Goal: Task Accomplishment & Management: Complete application form

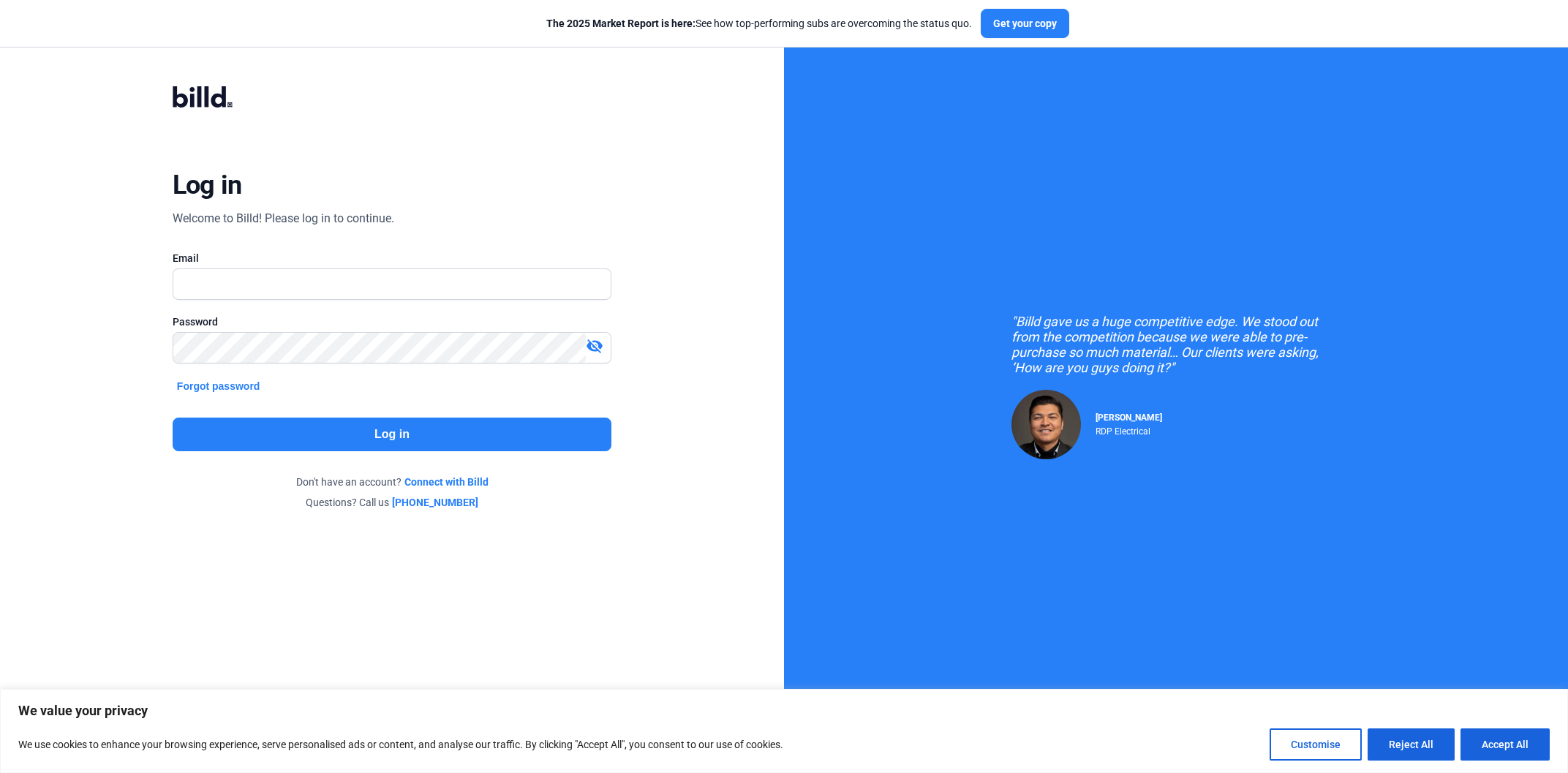
click at [308, 301] on div at bounding box center [392, 307] width 439 height 15
click at [316, 293] on input "text" at bounding box center [384, 284] width 421 height 30
paste input "ul.rodriguez@billd.com"
click at [178, 290] on input "ul.rodriguez@billd.com" at bounding box center [392, 284] width 437 height 30
type input "Saul.rodriguez@billd.com"
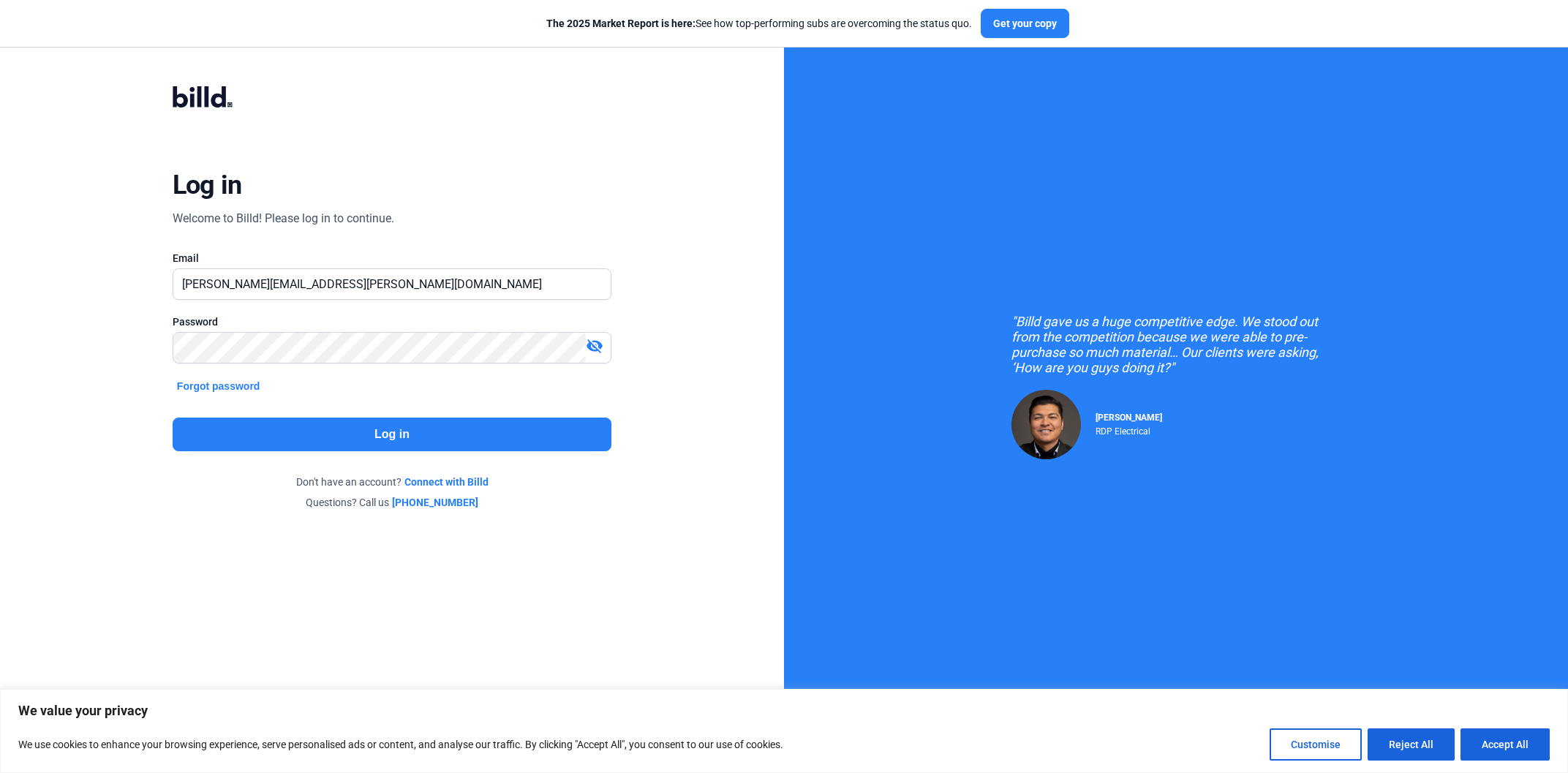
click at [497, 427] on button "Log in" at bounding box center [392, 434] width 439 height 34
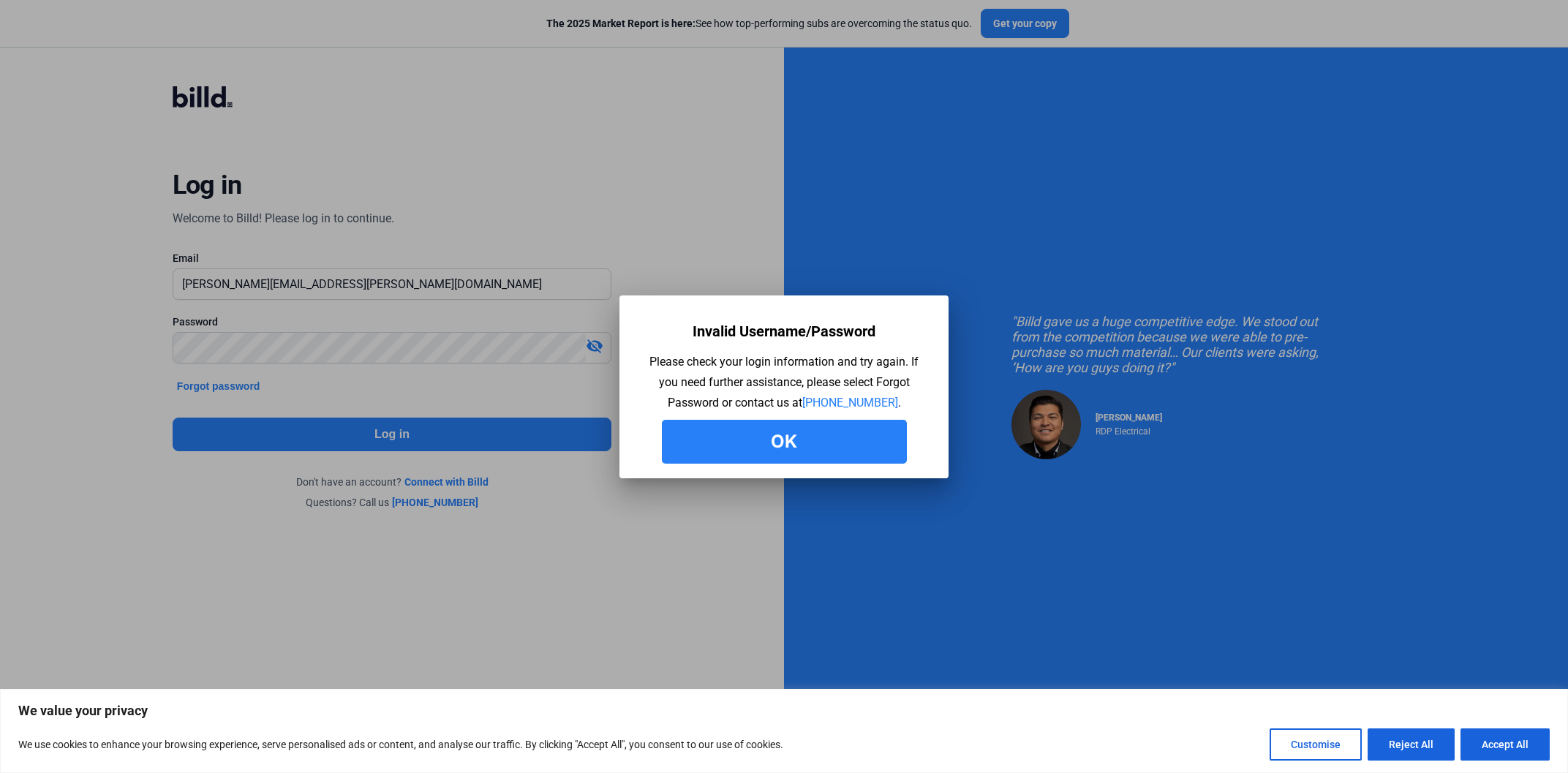
click at [814, 441] on button "Ok" at bounding box center [784, 442] width 245 height 44
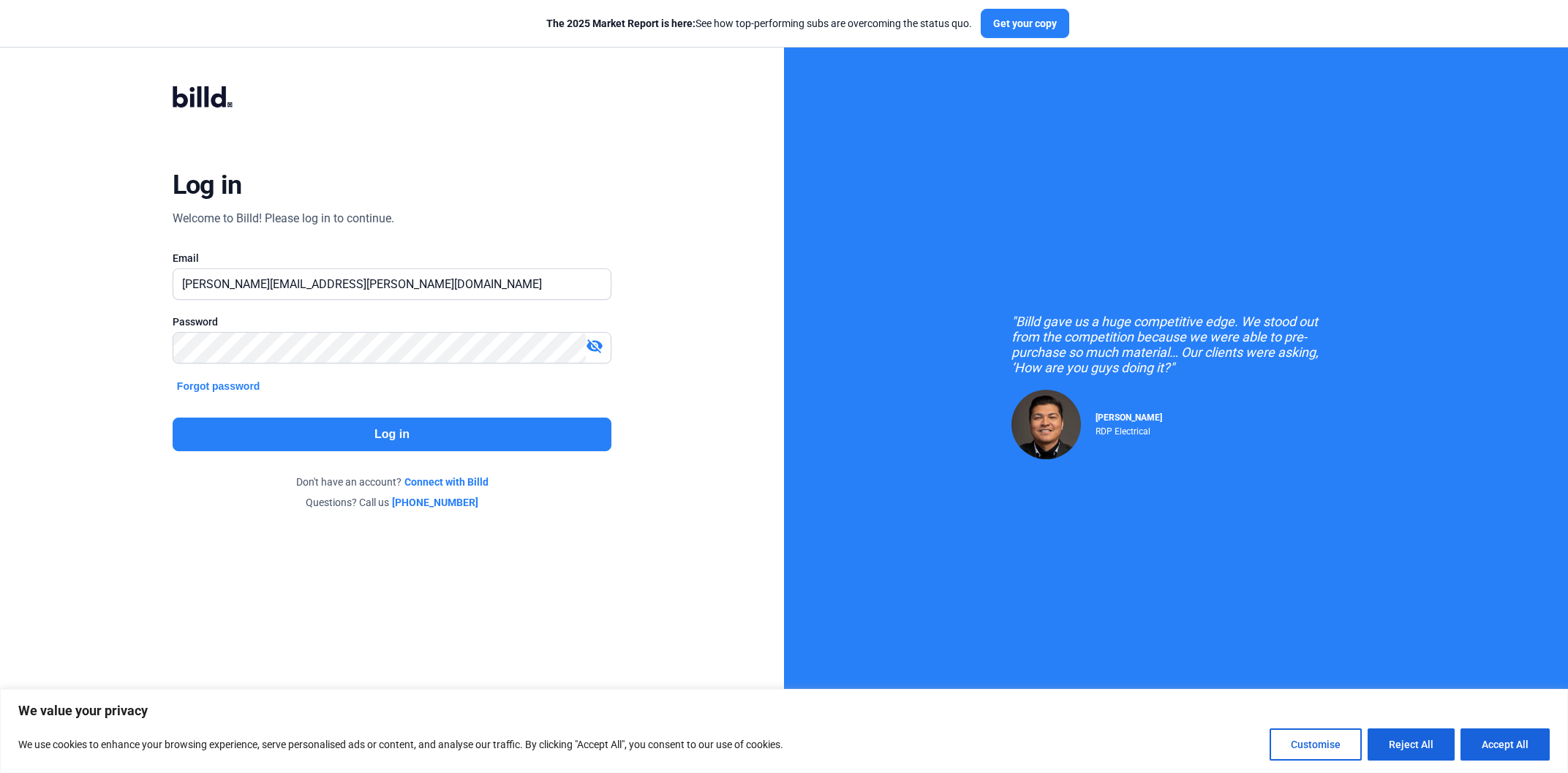
click at [324, 429] on button "Log in" at bounding box center [392, 434] width 439 height 34
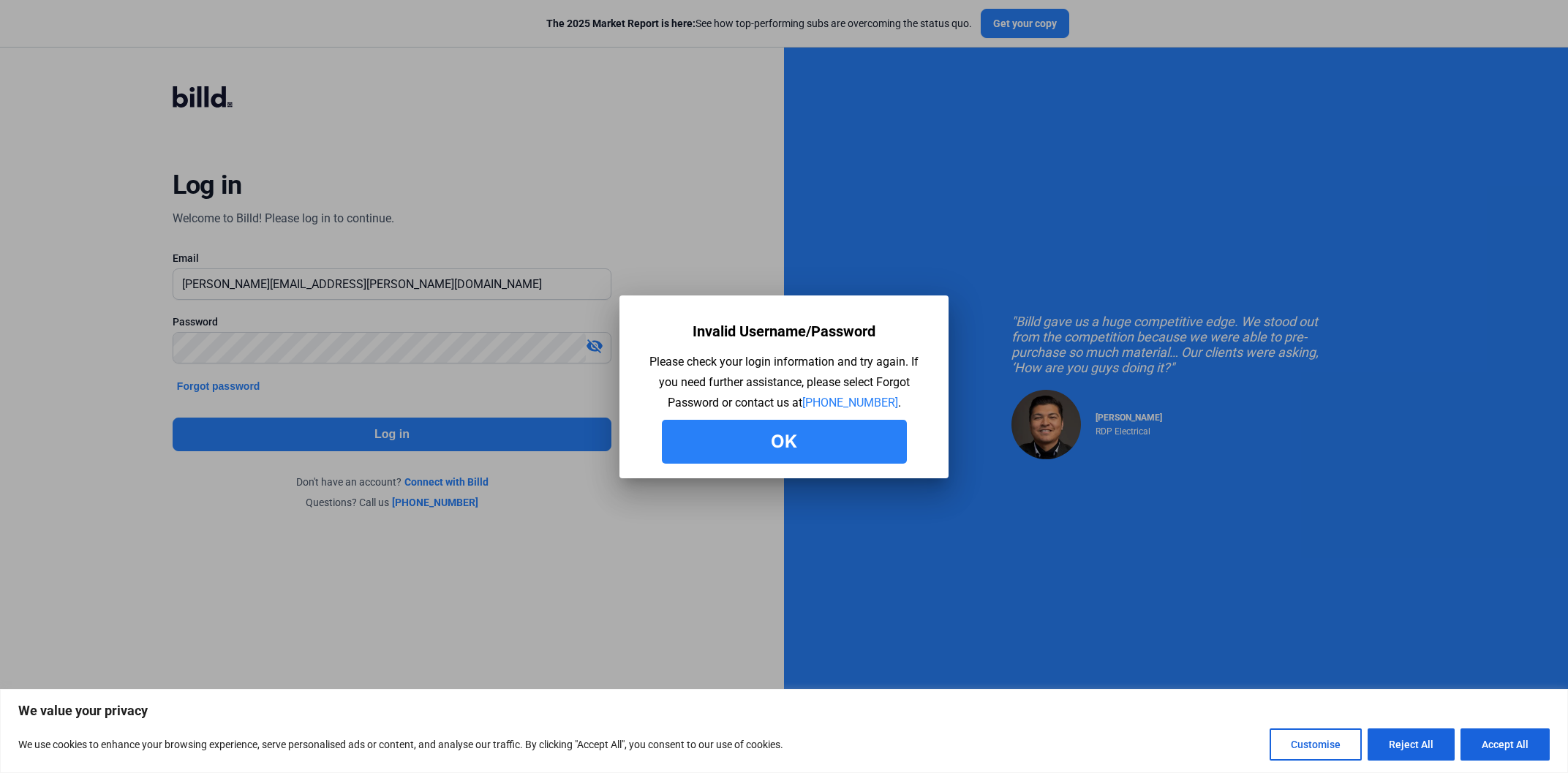
click at [811, 439] on button "Ok" at bounding box center [784, 442] width 245 height 44
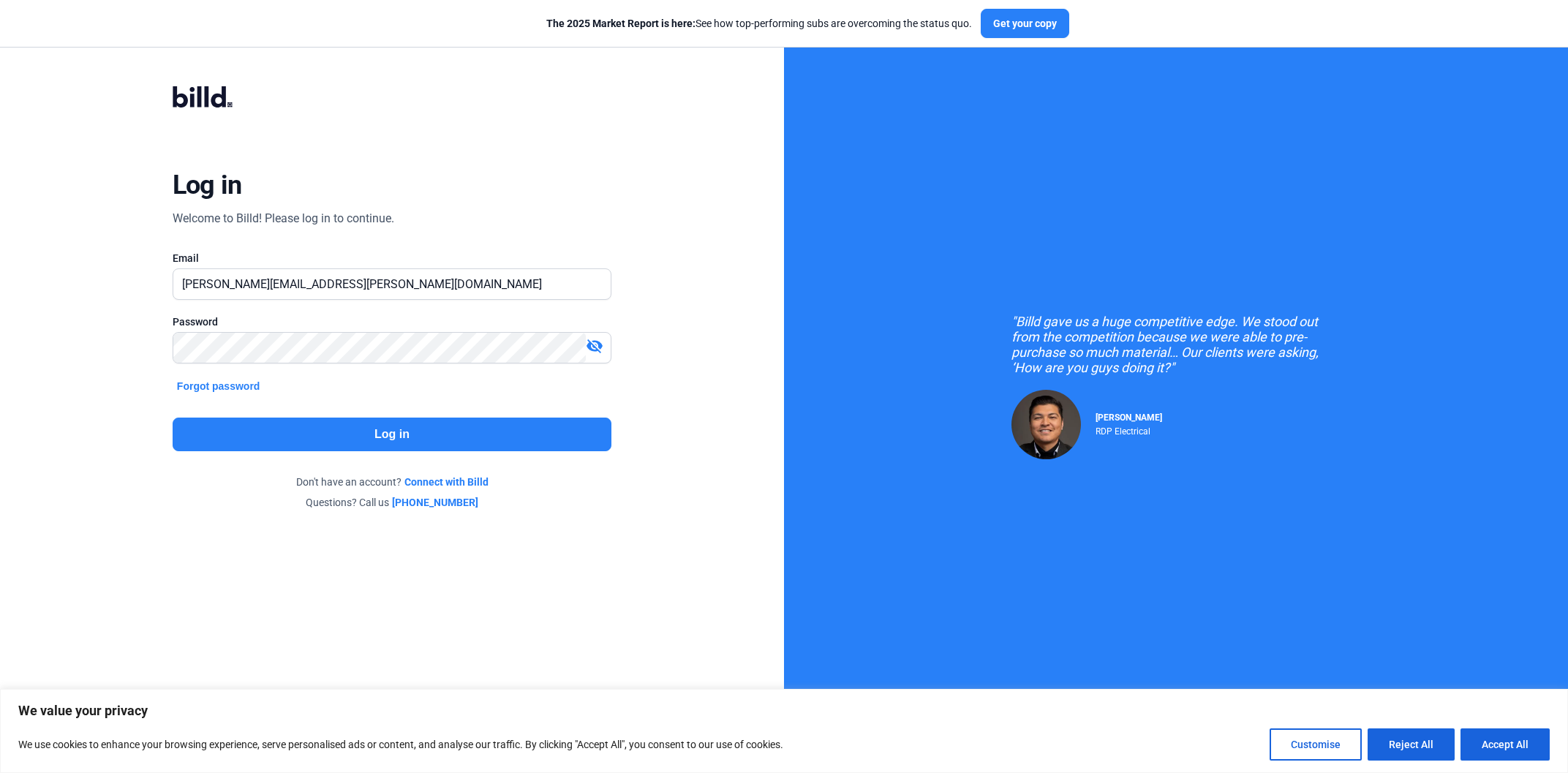
click at [588, 355] on mat-icon "visibility_off" at bounding box center [594, 346] width 17 height 17
click at [304, 430] on button "Log in" at bounding box center [392, 434] width 439 height 34
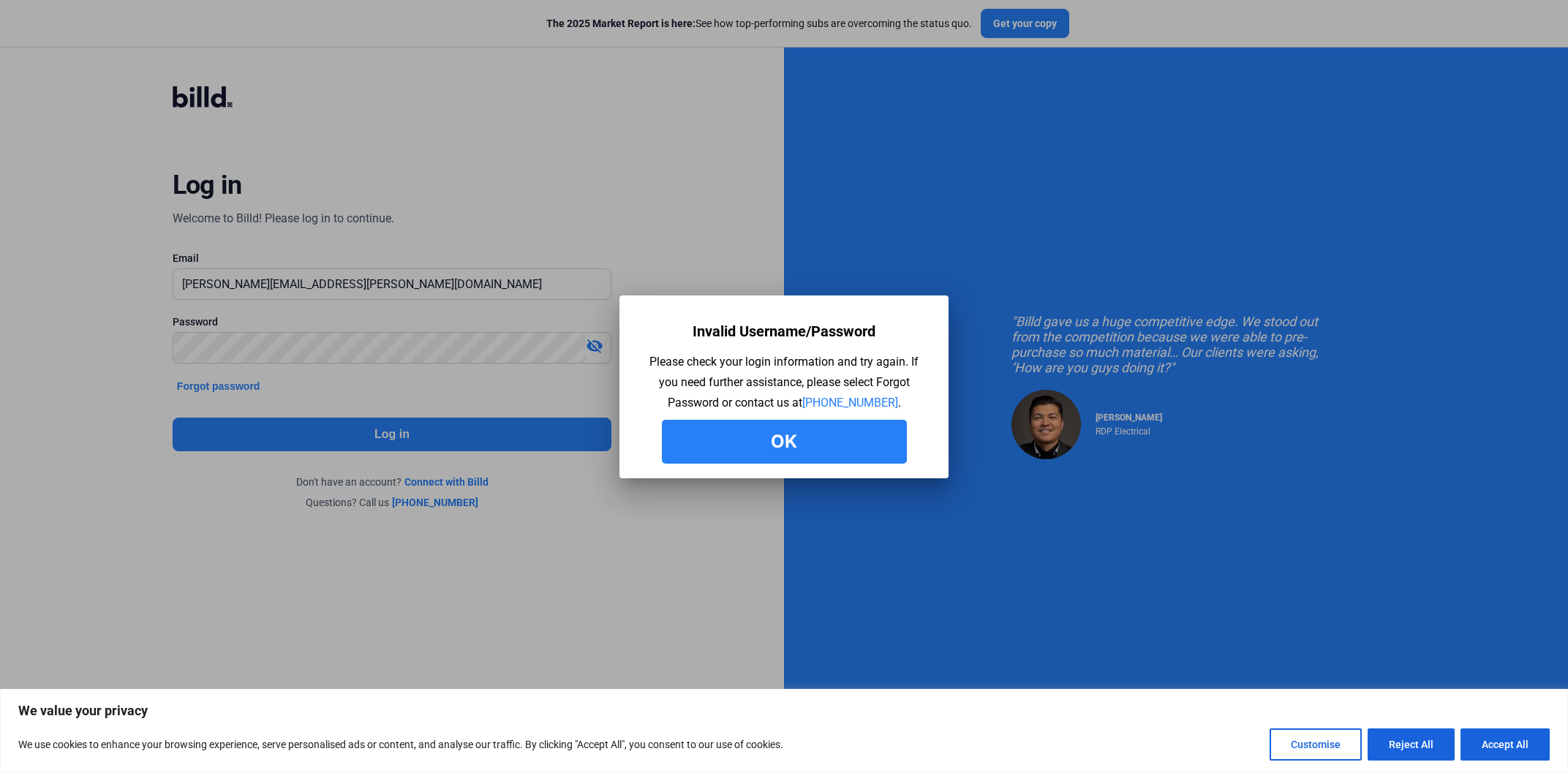
click at [729, 432] on button "Ok" at bounding box center [784, 442] width 245 height 44
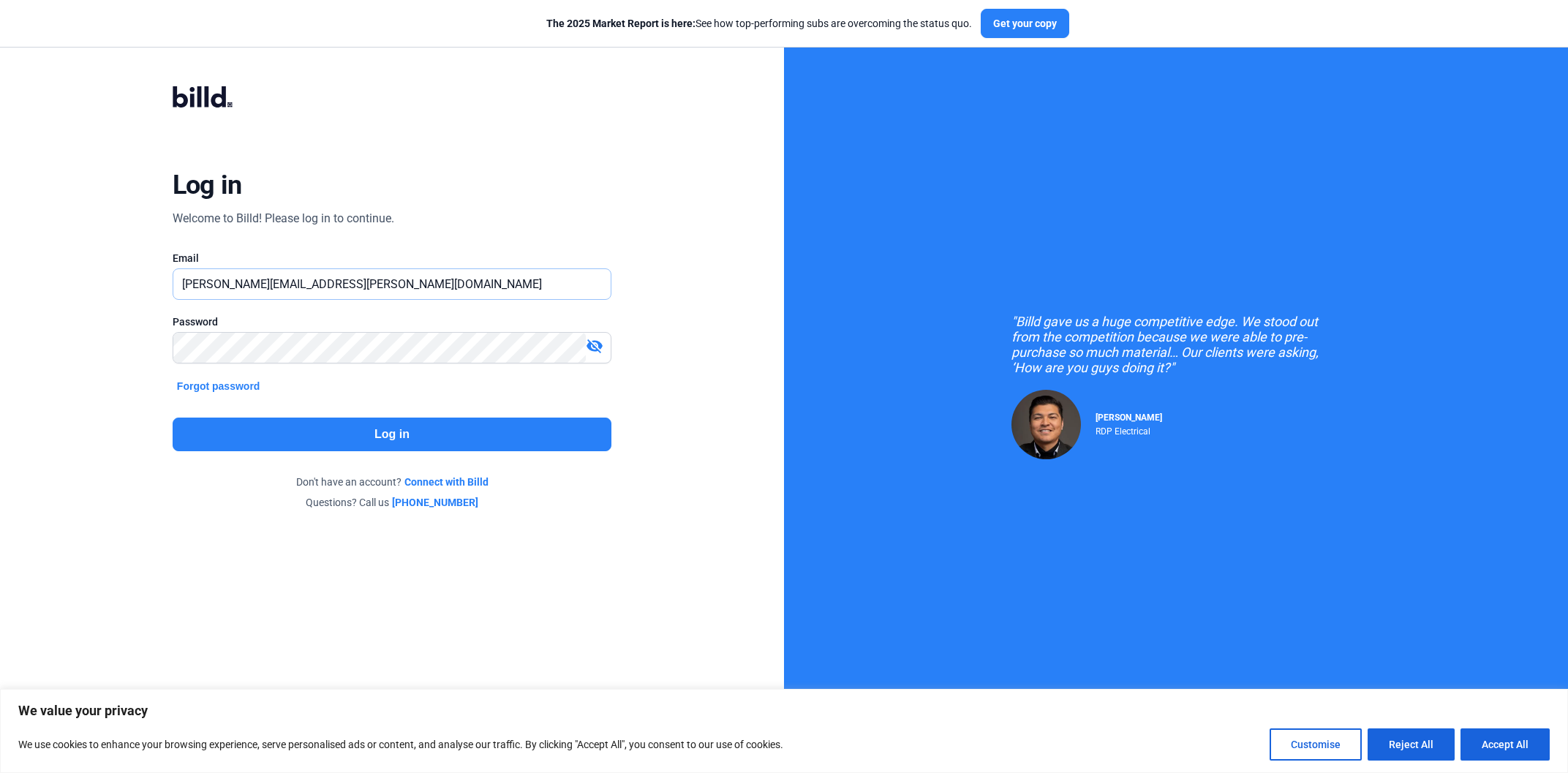
drag, startPoint x: 337, startPoint y: 287, endPoint x: 64, endPoint y: 285, distance: 273.0
click at [174, 285] on input "Saul.rodriguez@billd.com" at bounding box center [392, 284] width 437 height 30
paste input "s"
type input "[PERSON_NAME][EMAIL_ADDRESS][PERSON_NAME][DOMAIN_NAME]"
click at [351, 442] on button "Log in" at bounding box center [392, 434] width 439 height 34
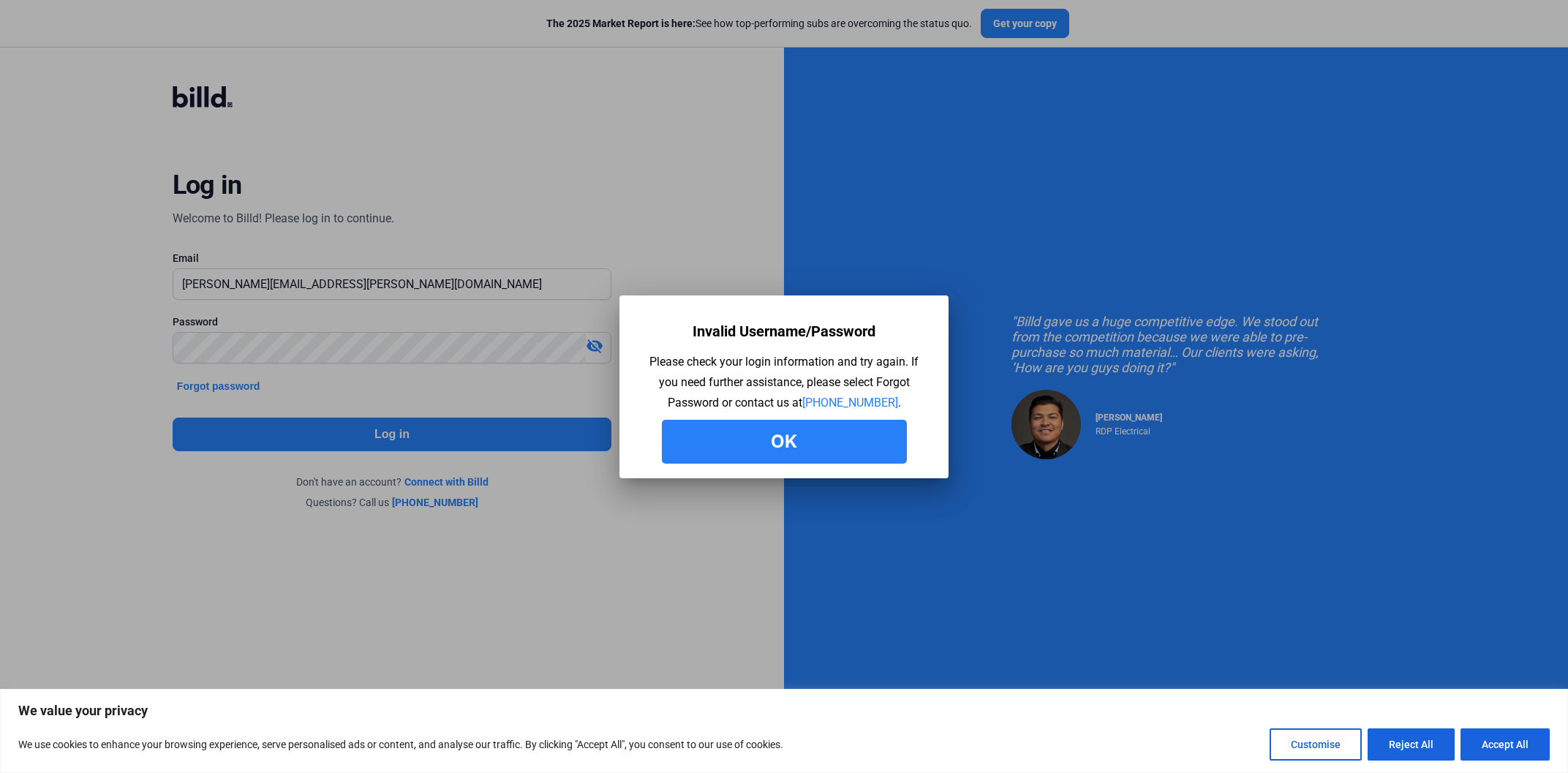
click at [680, 432] on button "Ok" at bounding box center [784, 442] width 245 height 44
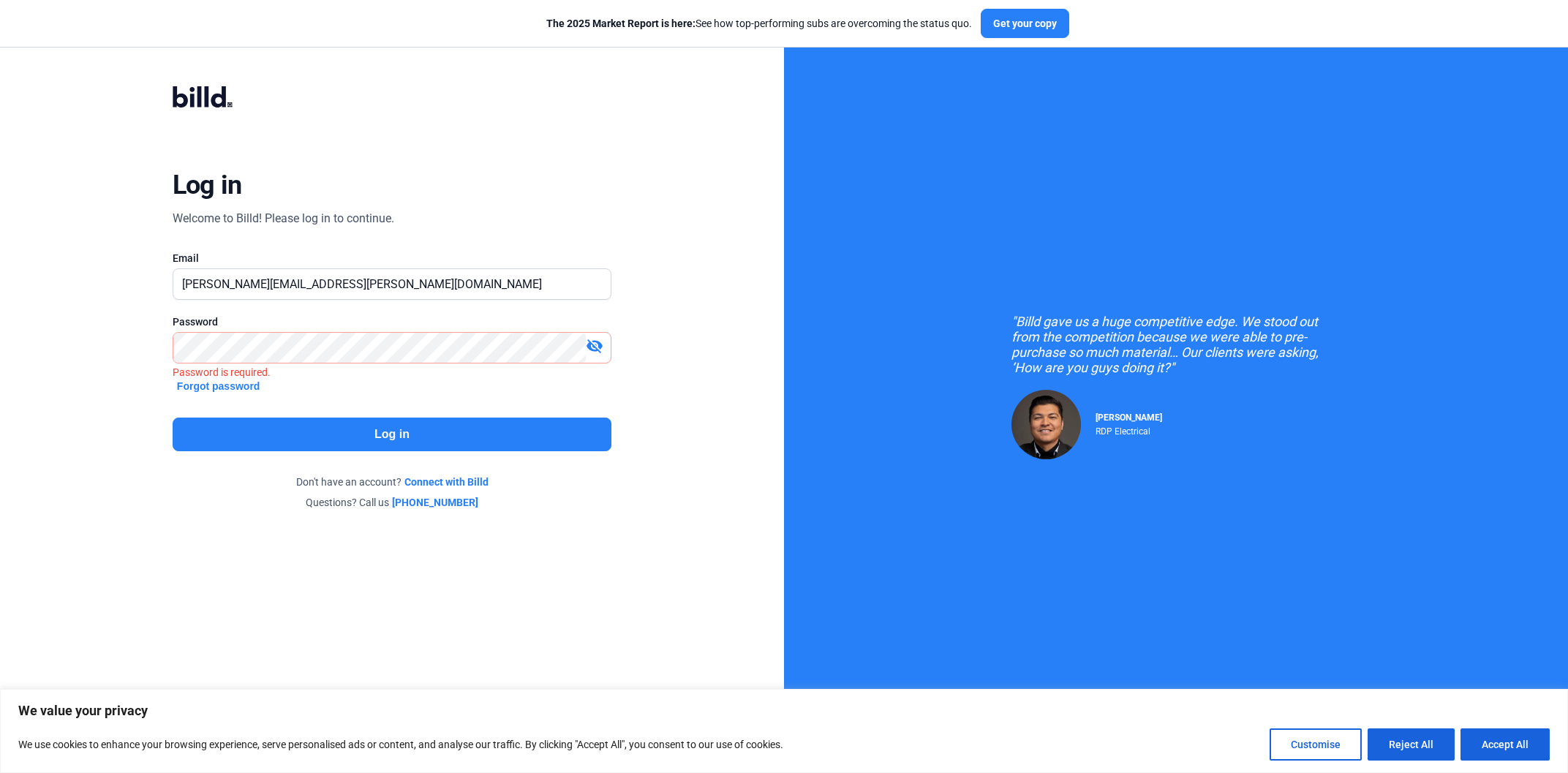
click at [319, 334] on div "Password visibility_off Password is required." at bounding box center [392, 346] width 439 height 64
click at [385, 452] on div "Log in Welcome to Billd! Please log in to continue. Email saul.rodriguez@billd.…" at bounding box center [392, 298] width 565 height 486
click at [390, 441] on button "Log in" at bounding box center [392, 434] width 439 height 34
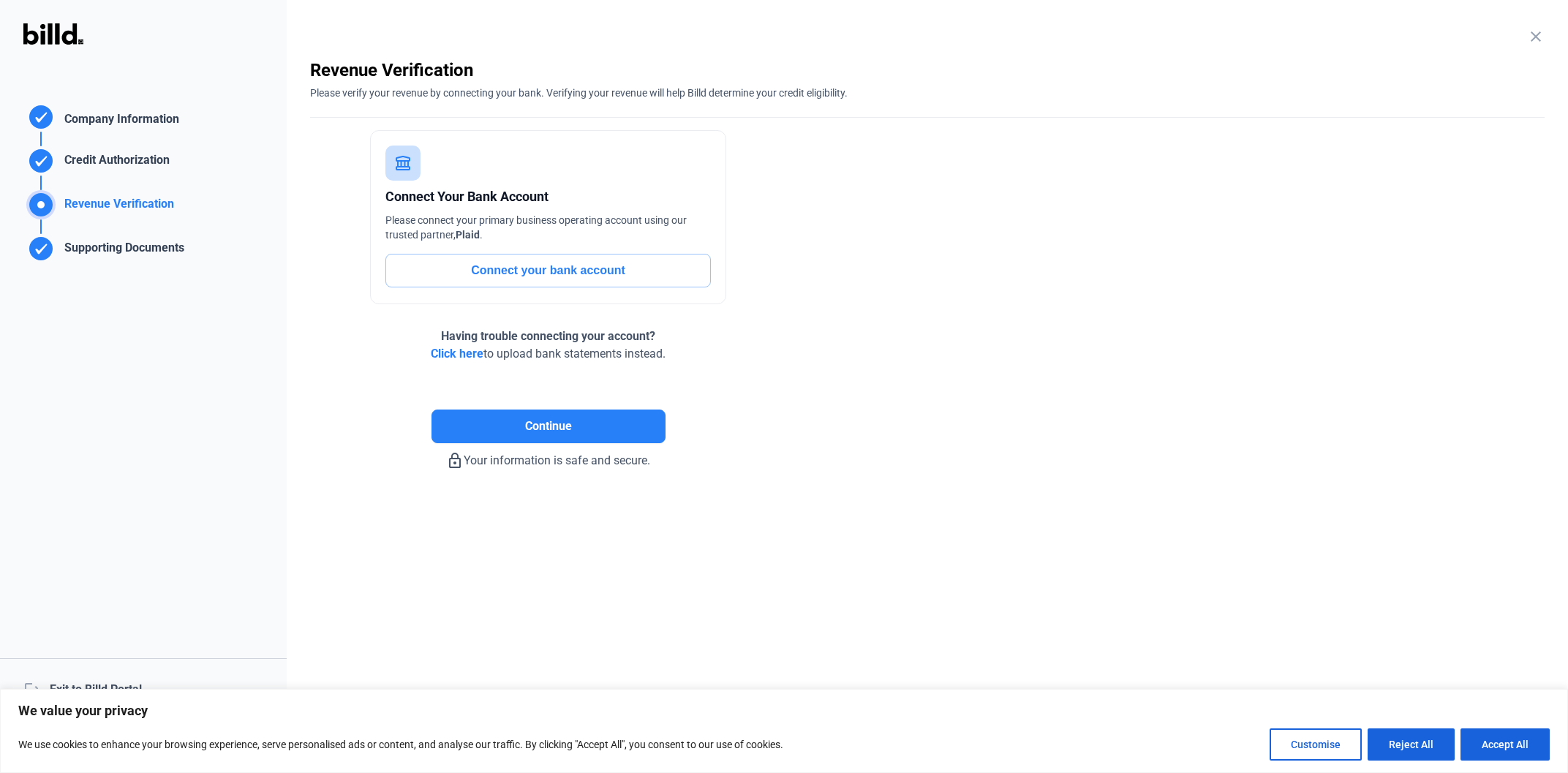
click at [49, 674] on div "logout Exit to Billd Portal" at bounding box center [143, 689] width 287 height 63
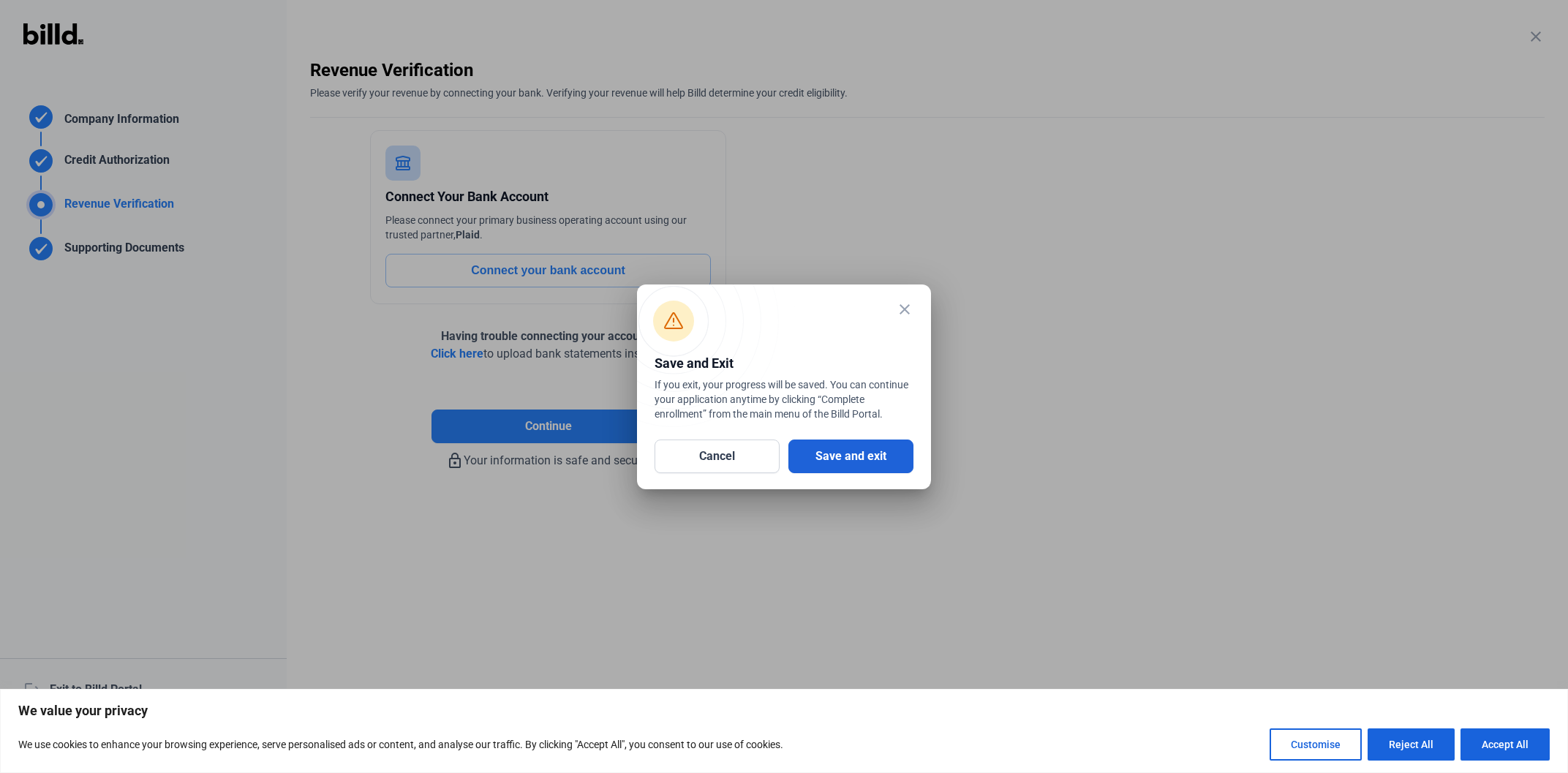
click at [820, 443] on button "Save and exit" at bounding box center [851, 456] width 125 height 34
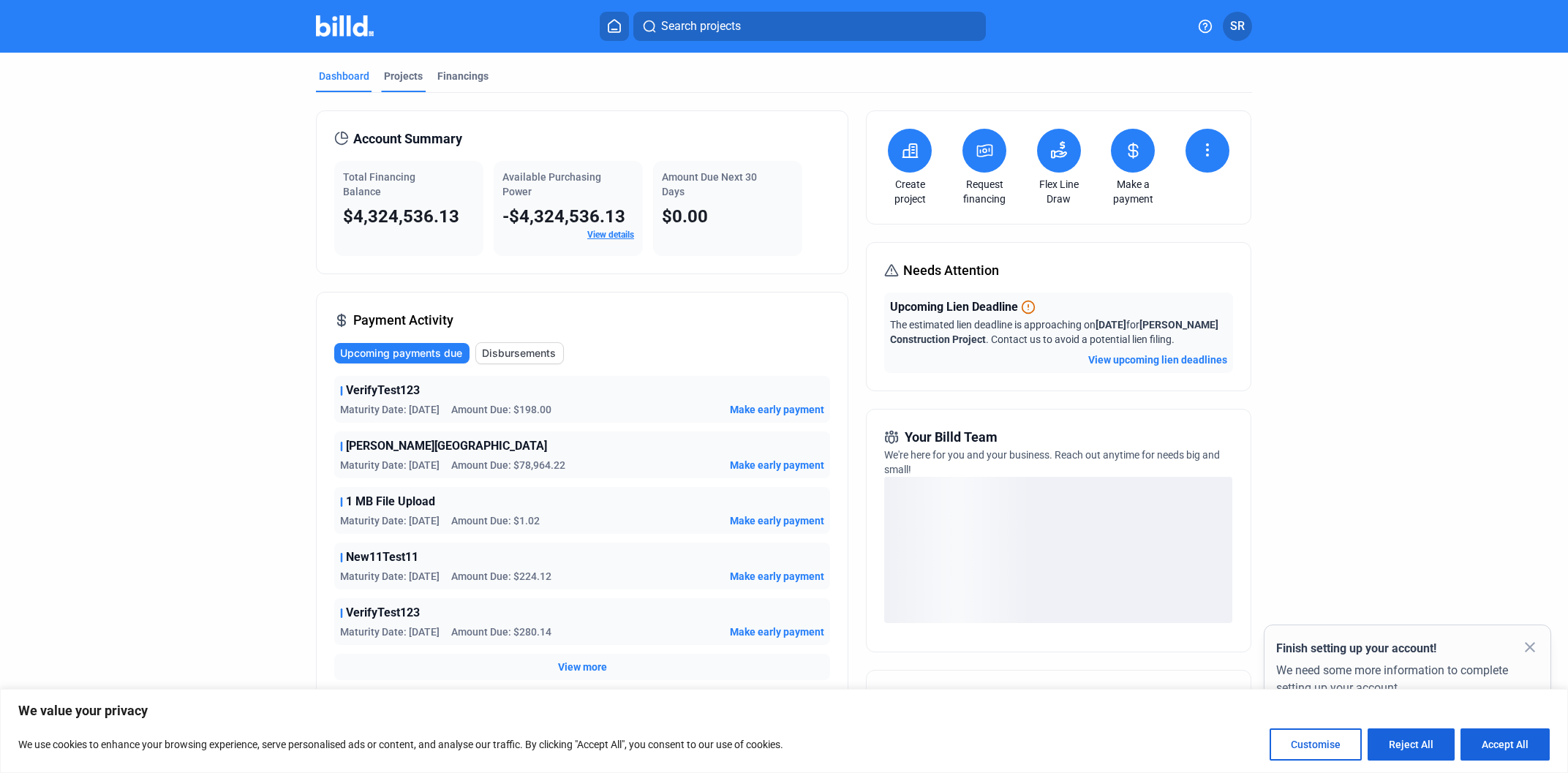
click at [411, 86] on div "Projects" at bounding box center [403, 80] width 44 height 24
click at [400, 62] on mat-tab-group "Dashboard Projects Financings Account Summary Total Financing Balance $4,324,53…" at bounding box center [784, 507] width 936 height 910
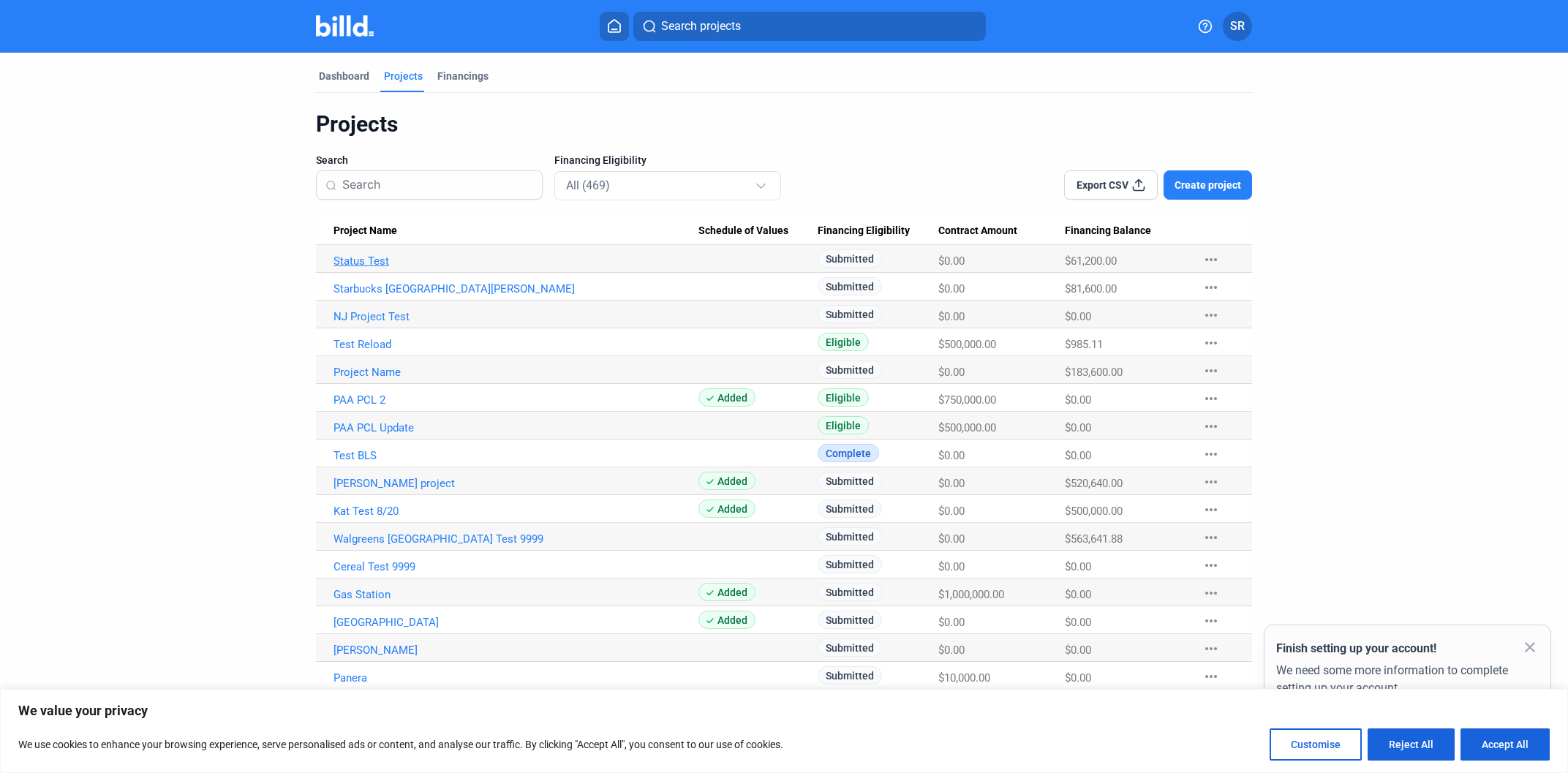
click at [382, 259] on link "Status Test" at bounding box center [516, 261] width 365 height 13
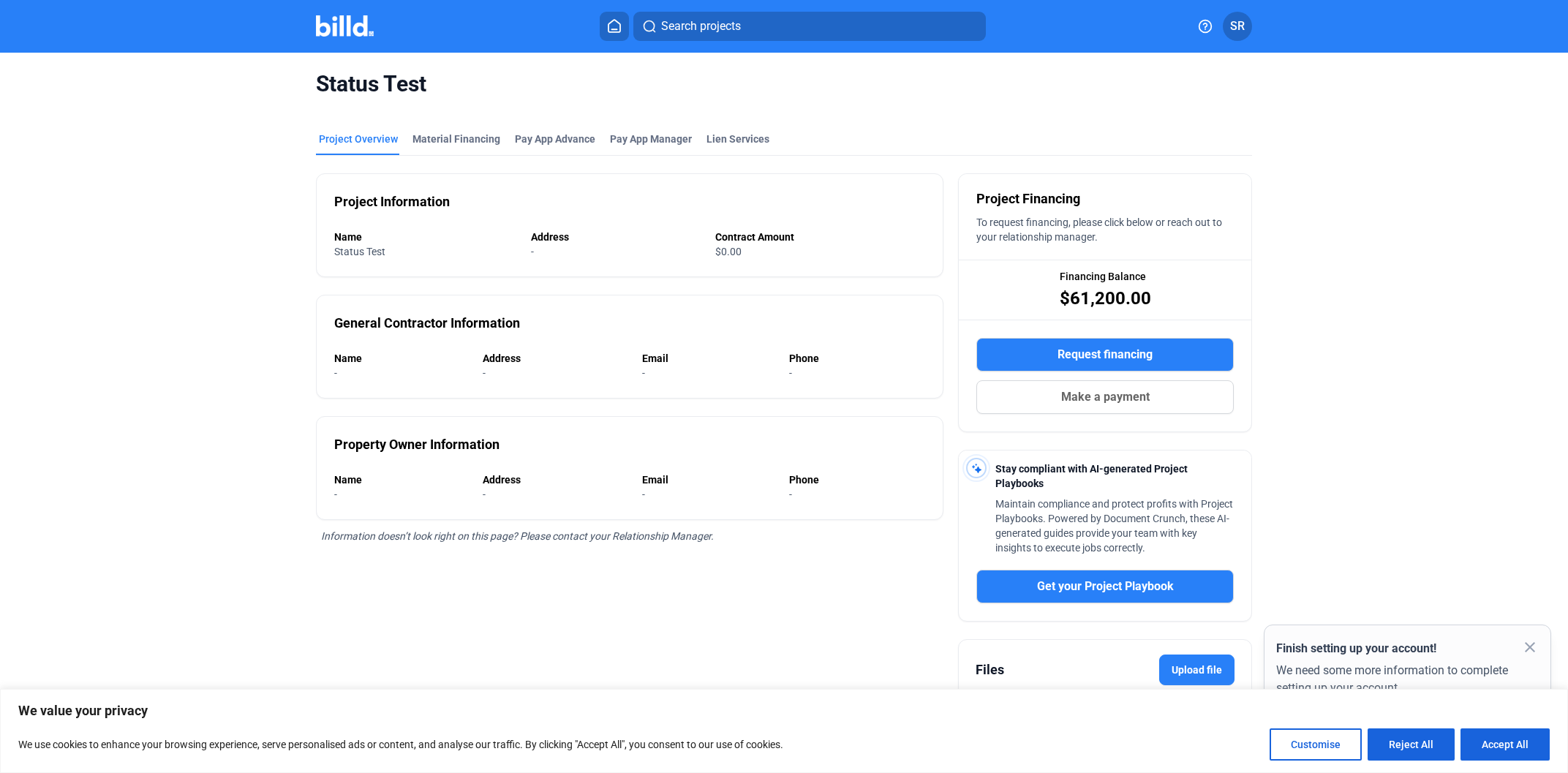
click at [644, 112] on div "Status Test" at bounding box center [784, 84] width 936 height 63
click at [644, 133] on span "Pay App Manager" at bounding box center [651, 139] width 82 height 15
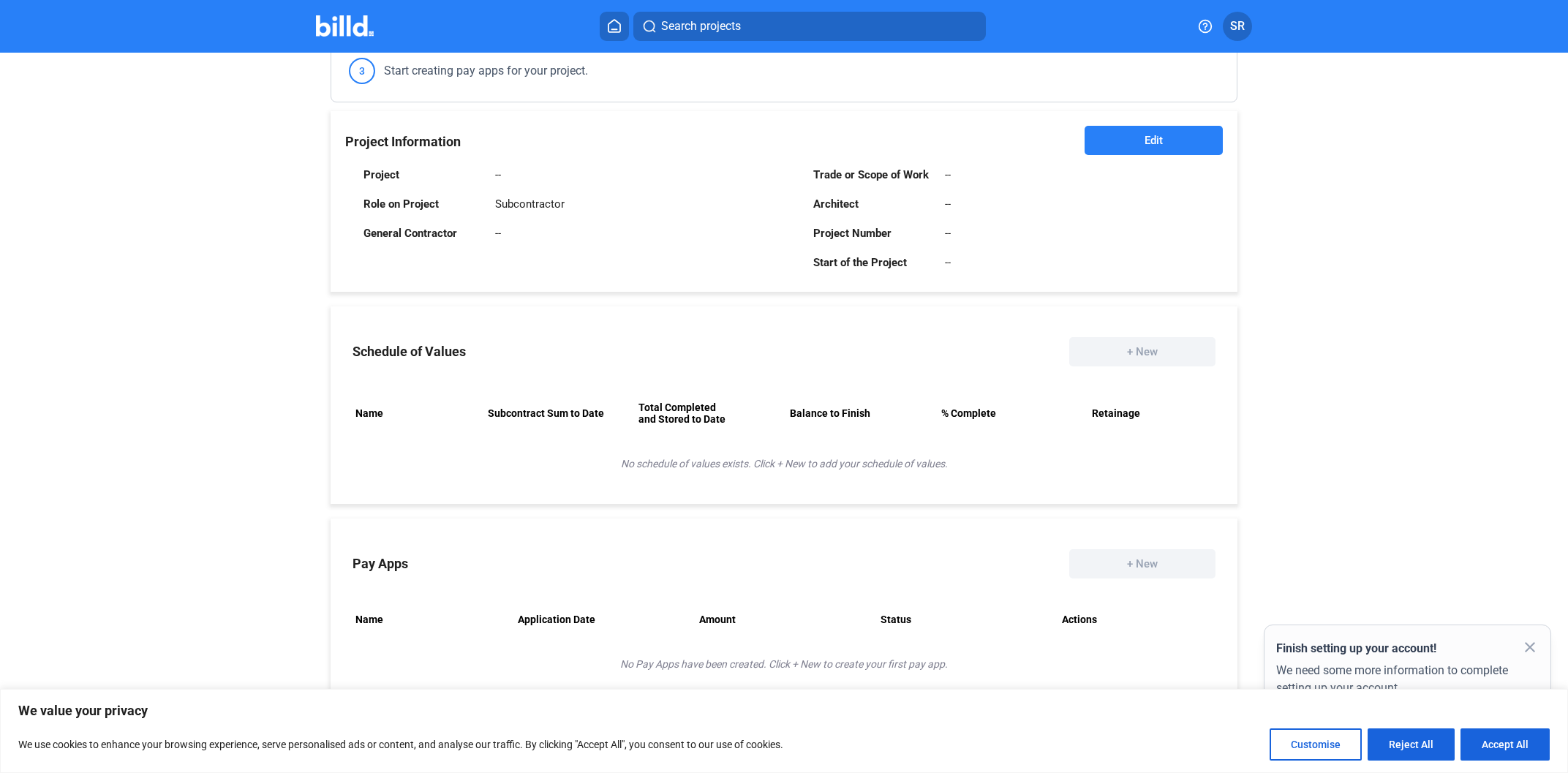
scroll to position [110, 0]
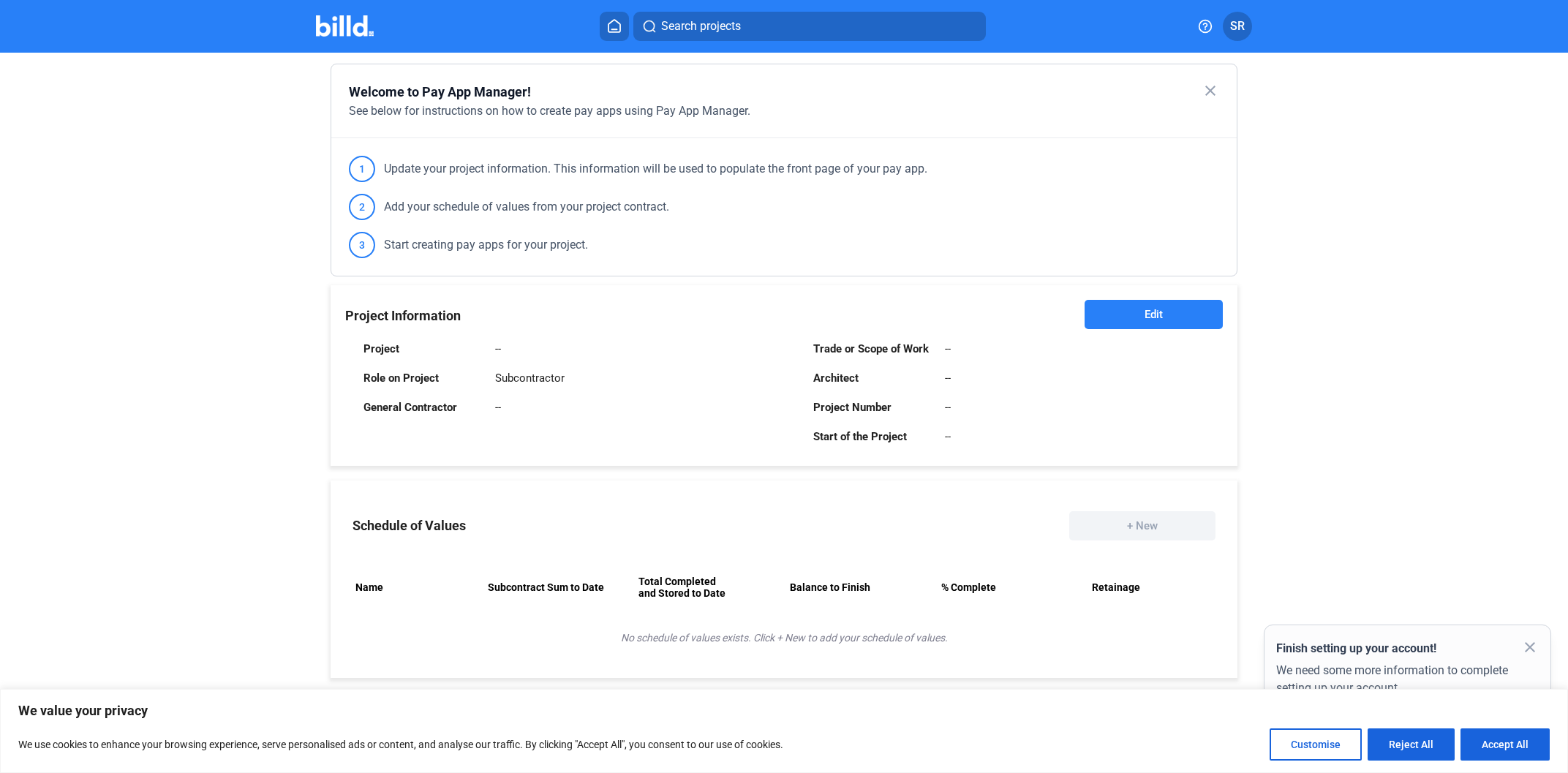
drag, startPoint x: 1104, startPoint y: 331, endPoint x: 1114, endPoint y: 319, distance: 15.6
click at [1106, 327] on div "Project Information Edit Project -- Role on Project Subcontractor General Contr…" at bounding box center [784, 375] width 907 height 181
click at [1114, 319] on button "Edit" at bounding box center [1154, 314] width 138 height 29
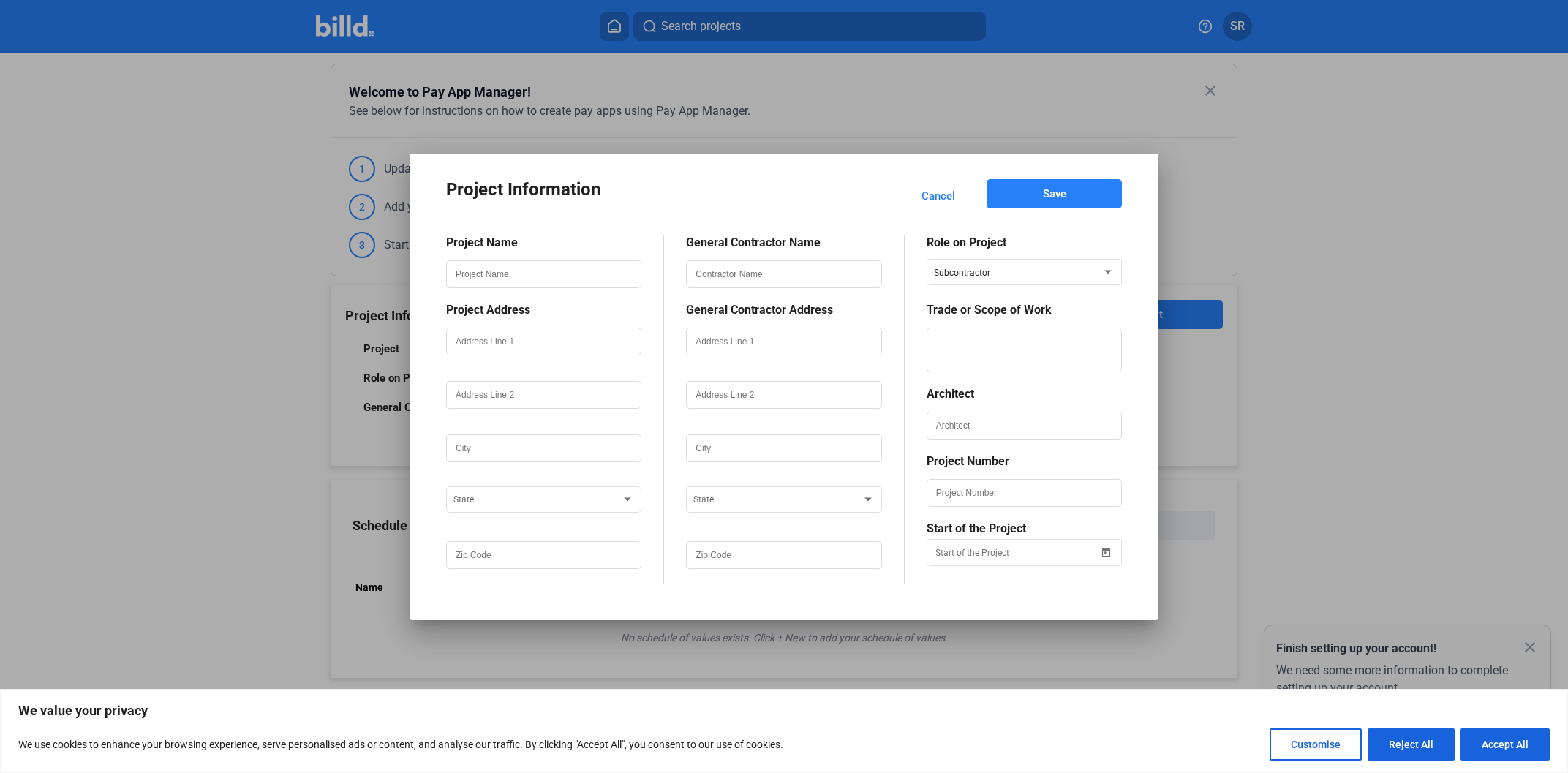
click at [1126, 302] on div "Project Information Cancel Save Project Name Project Address State General Cont…" at bounding box center [784, 387] width 749 height 467
click at [767, 270] on input "text" at bounding box center [784, 274] width 192 height 25
type input "test"
click at [508, 336] on input "text" at bounding box center [544, 341] width 192 height 25
paste input "test"
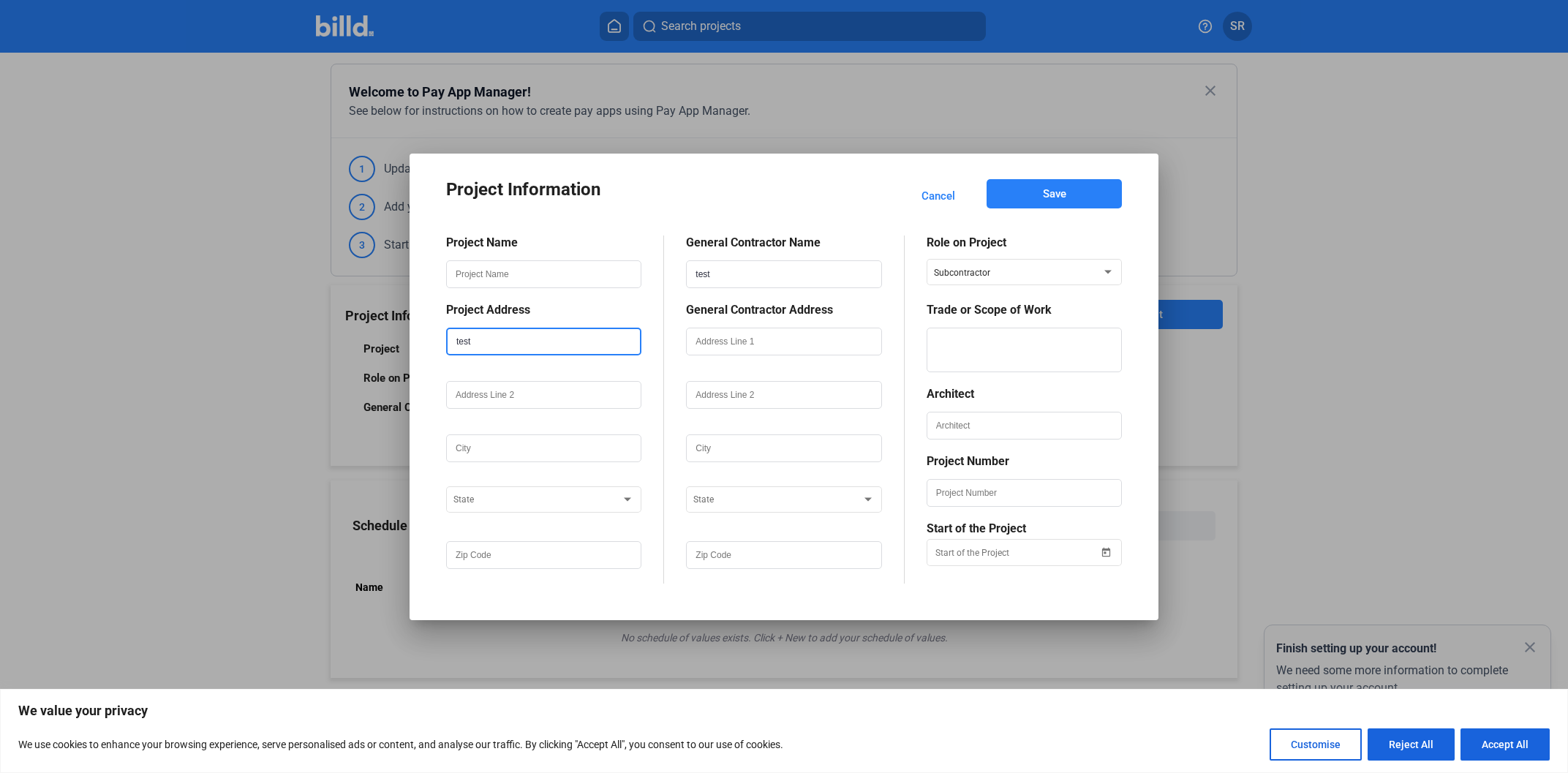
type input "test"
click at [499, 404] on input "text" at bounding box center [544, 395] width 192 height 25
paste input "test"
type input "test"
click at [498, 449] on input "text" at bounding box center [544, 448] width 192 height 25
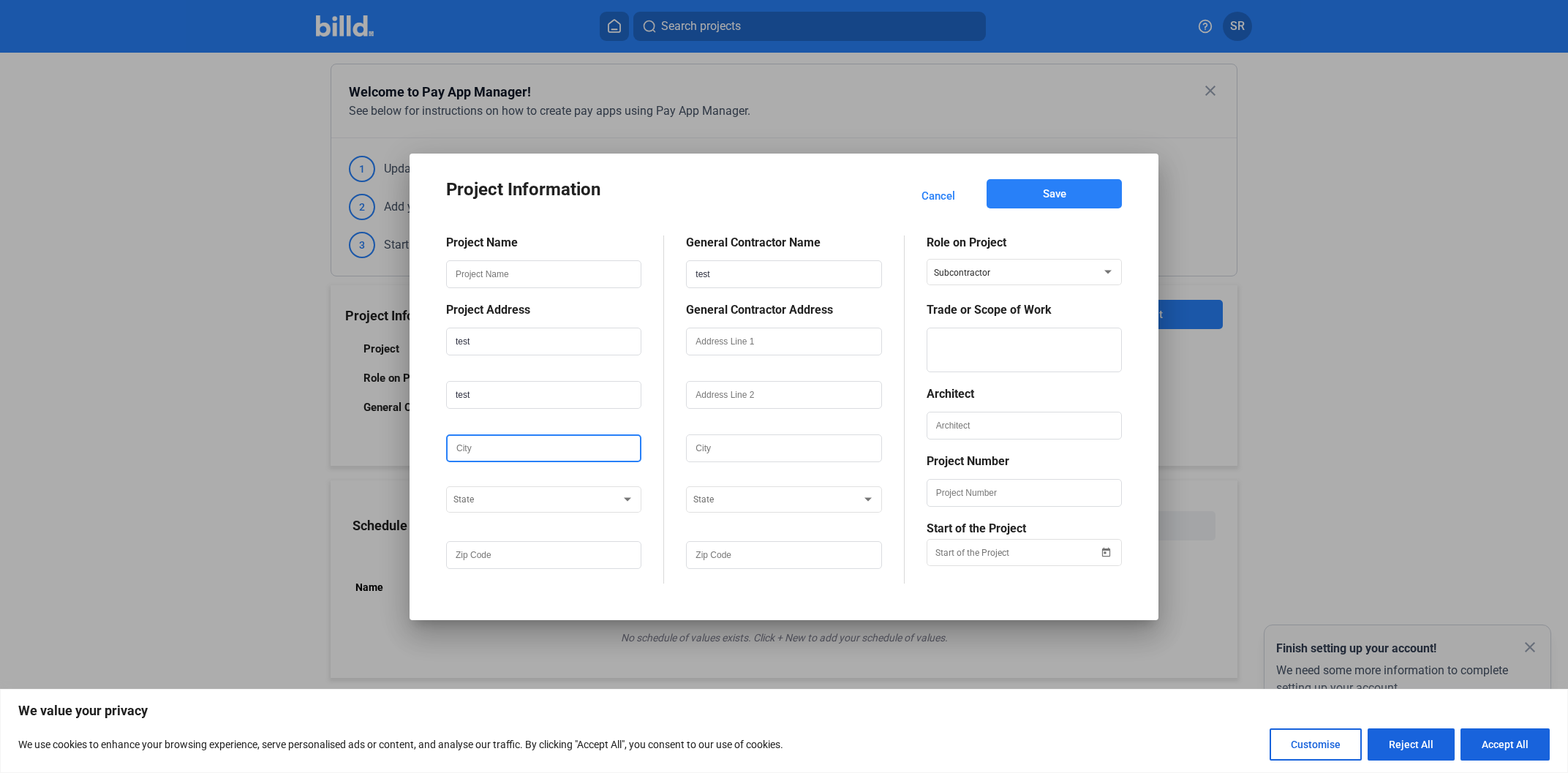
paste input "test"
type input "test"
click at [484, 500] on span at bounding box center [537, 500] width 168 height 11
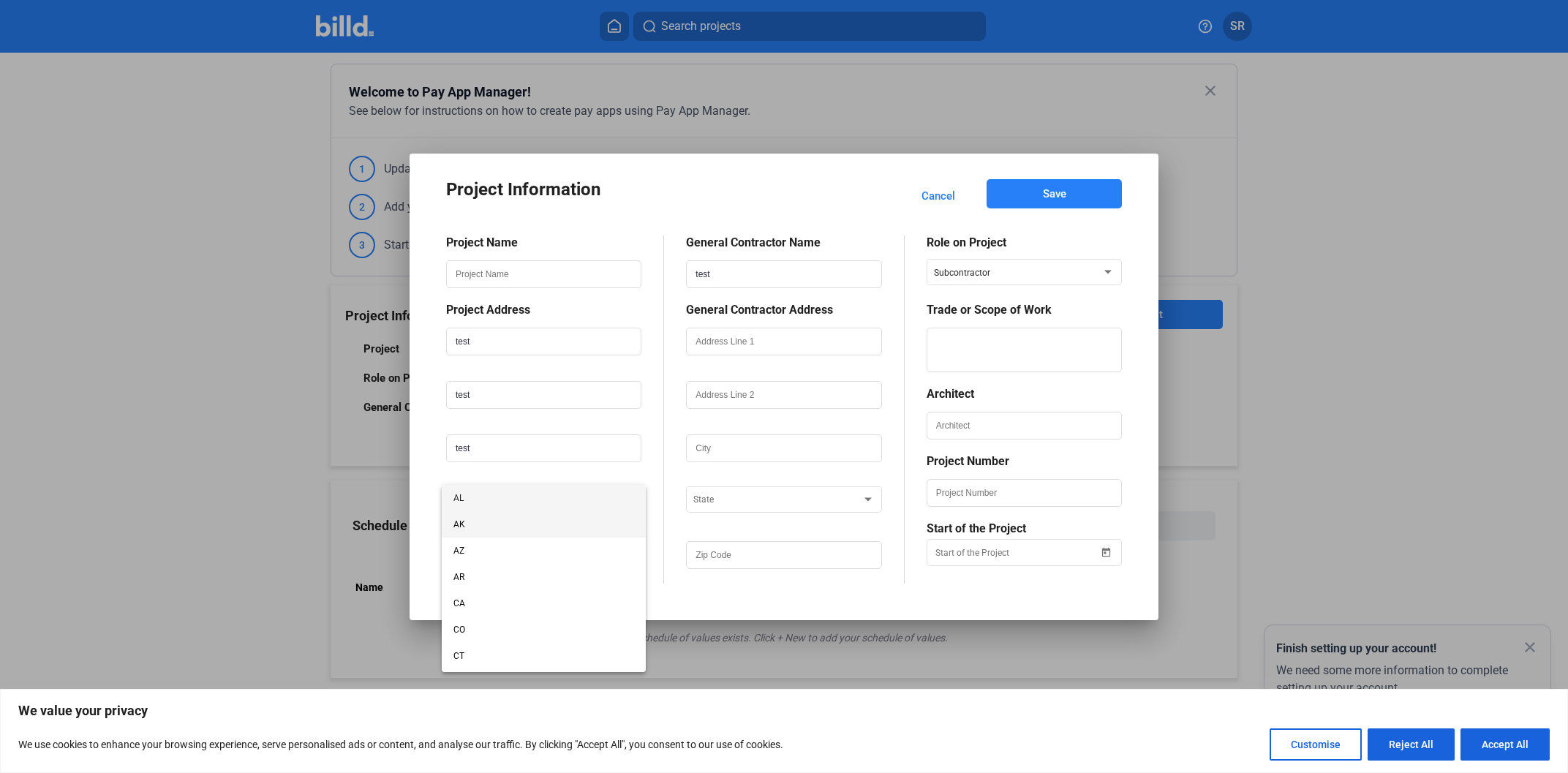
click at [484, 527] on span "AK" at bounding box center [544, 524] width 181 height 26
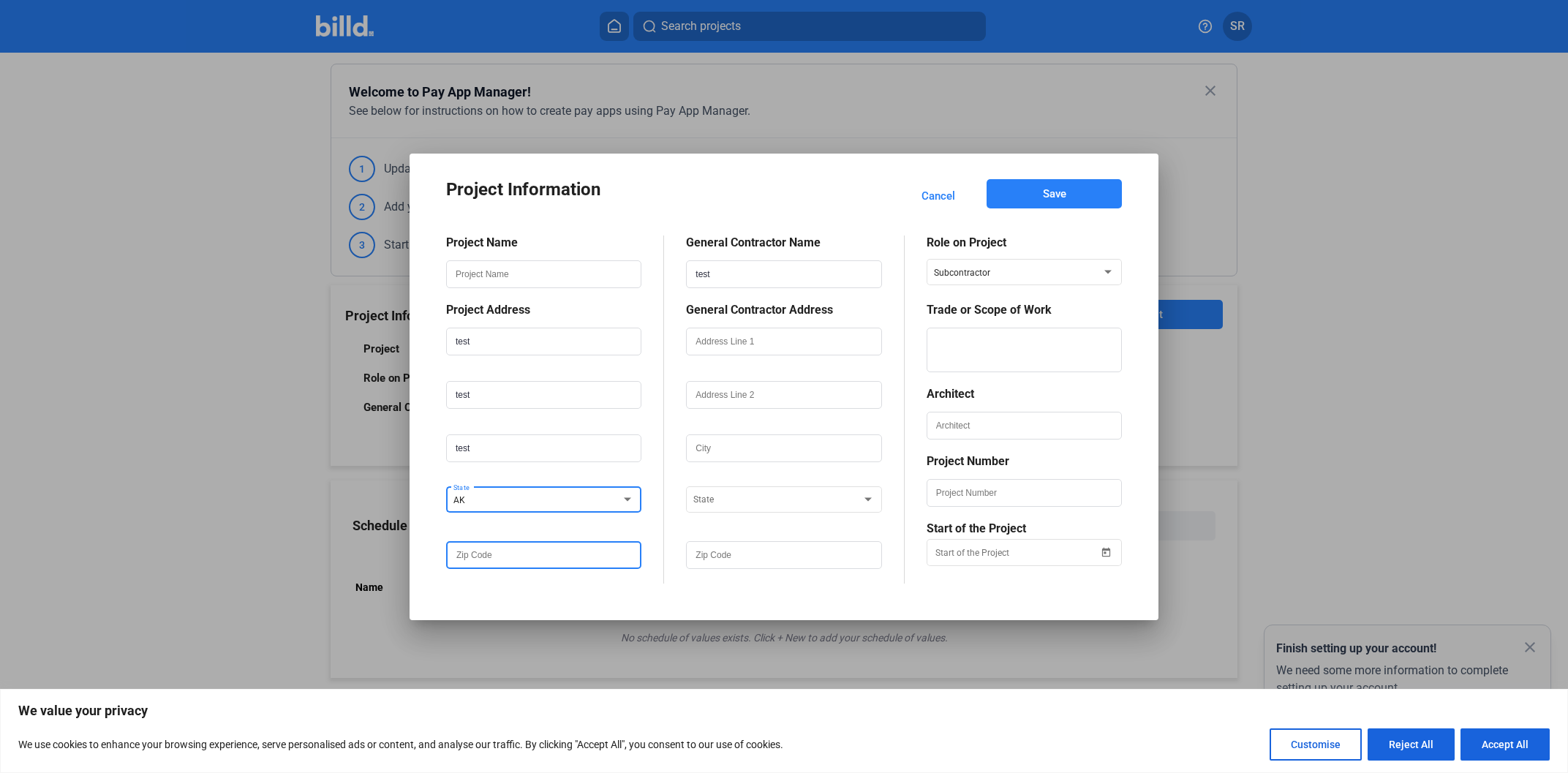
click at [488, 554] on input "text" at bounding box center [544, 555] width 192 height 25
paste input "test"
type input "test"
click at [770, 328] on div at bounding box center [784, 343] width 195 height 53
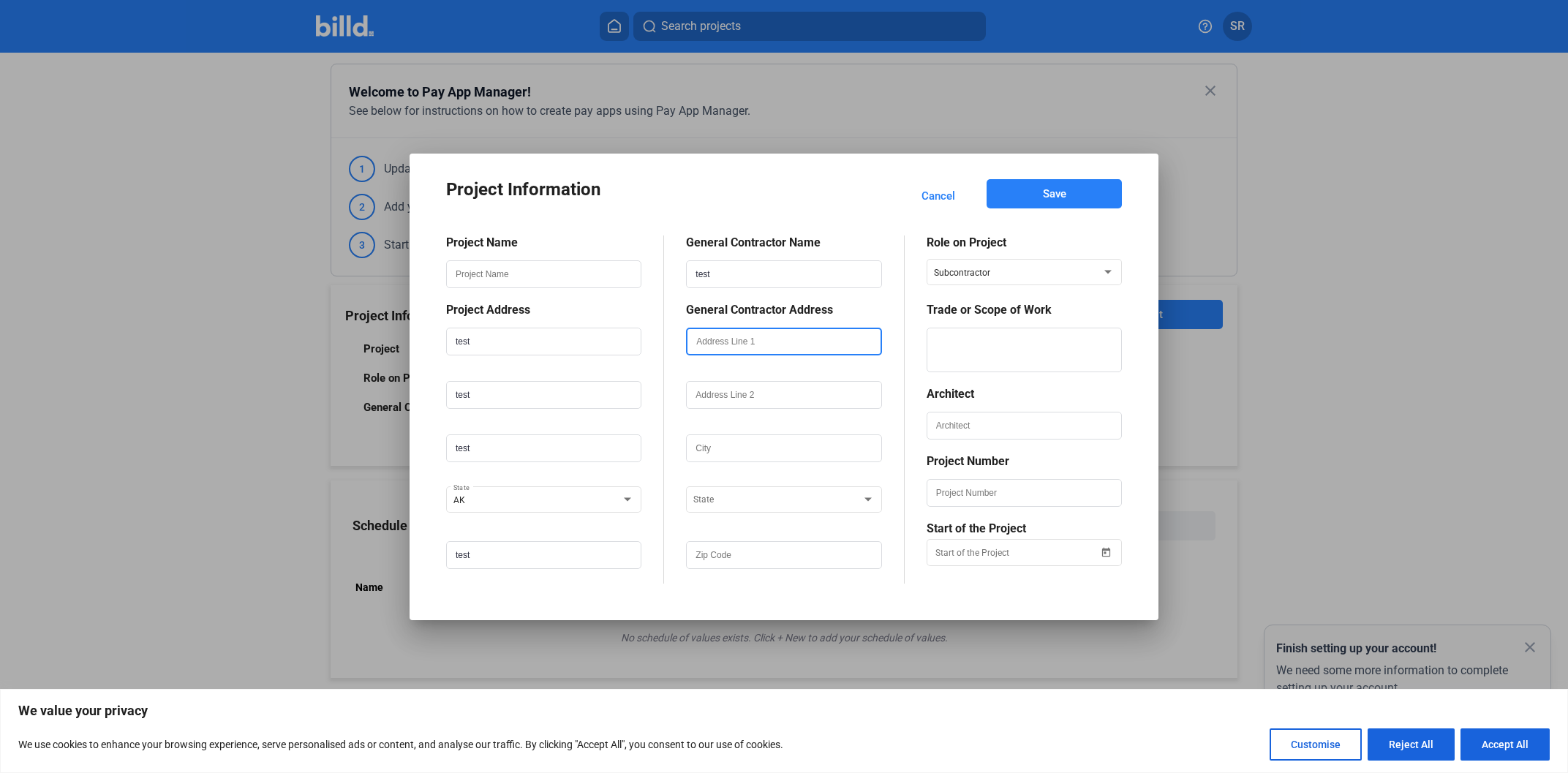
click at [768, 344] on input "text" at bounding box center [784, 341] width 192 height 25
paste input "test"
type input "test"
click at [743, 394] on input "text" at bounding box center [784, 395] width 192 height 25
paste input "test"
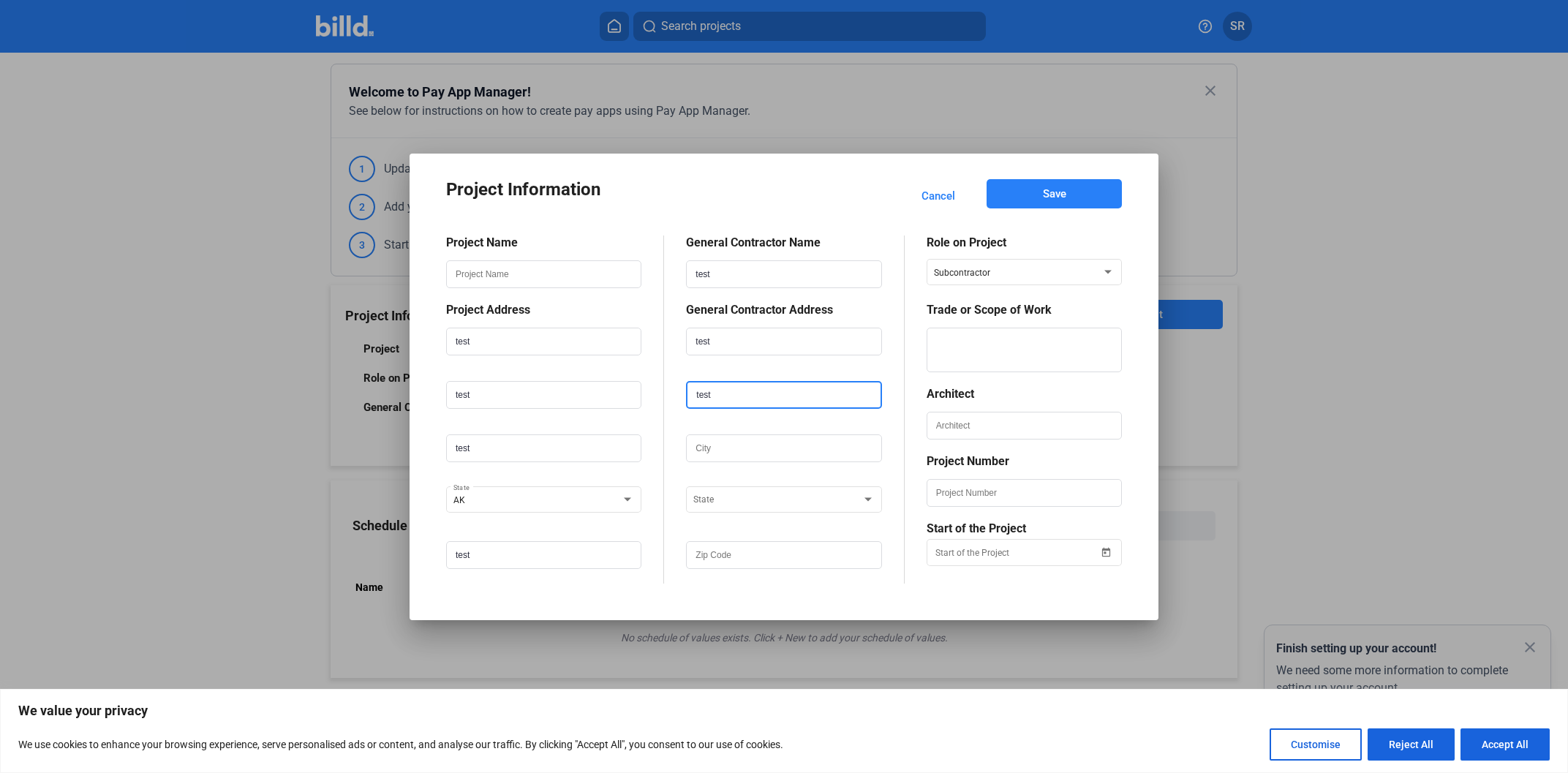
type input "test"
click at [722, 452] on input "text" at bounding box center [784, 448] width 192 height 25
paste input "test"
type input "test"
click at [735, 502] on span at bounding box center [777, 500] width 168 height 11
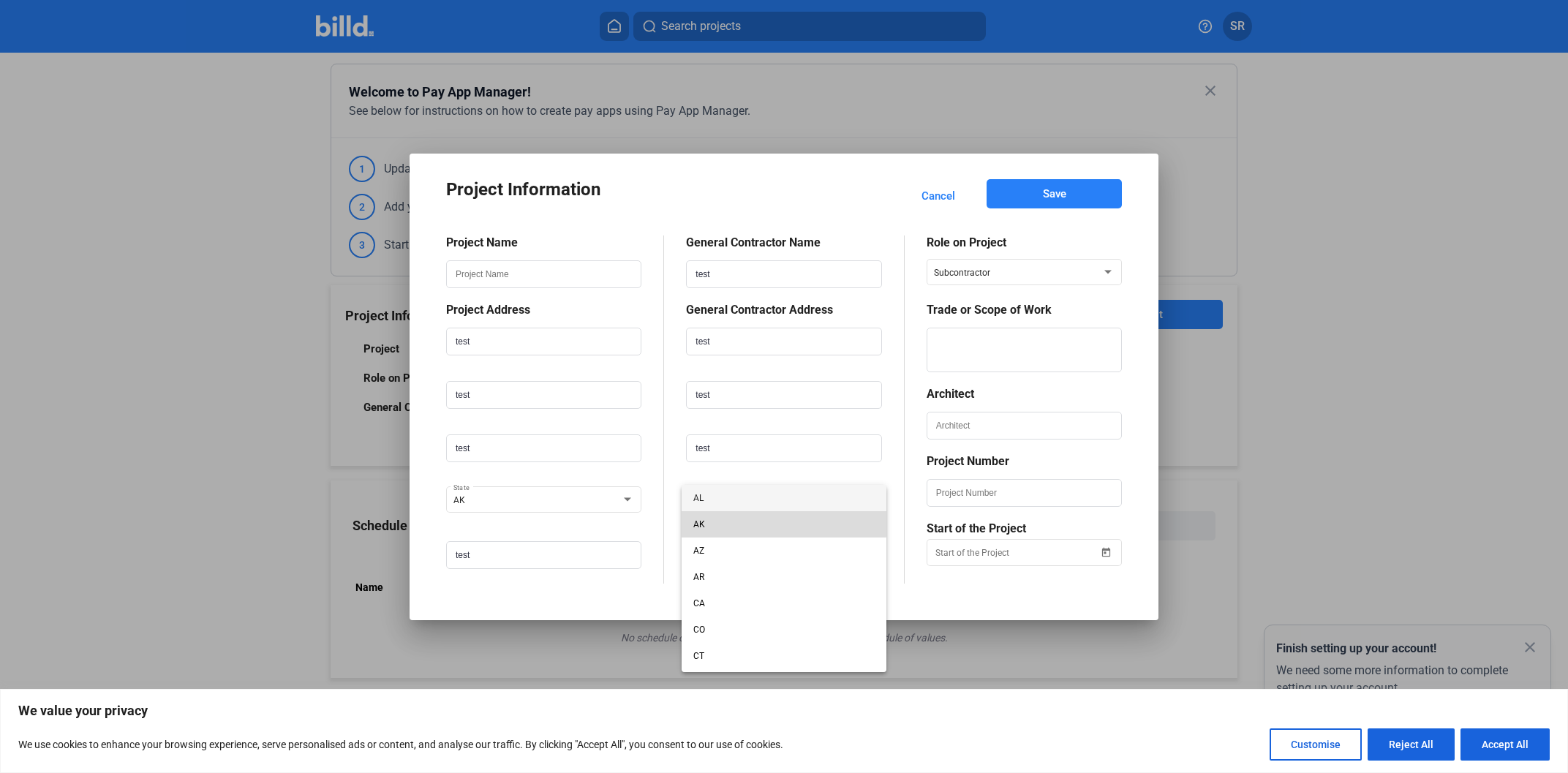
click at [733, 521] on span "AK" at bounding box center [784, 524] width 181 height 26
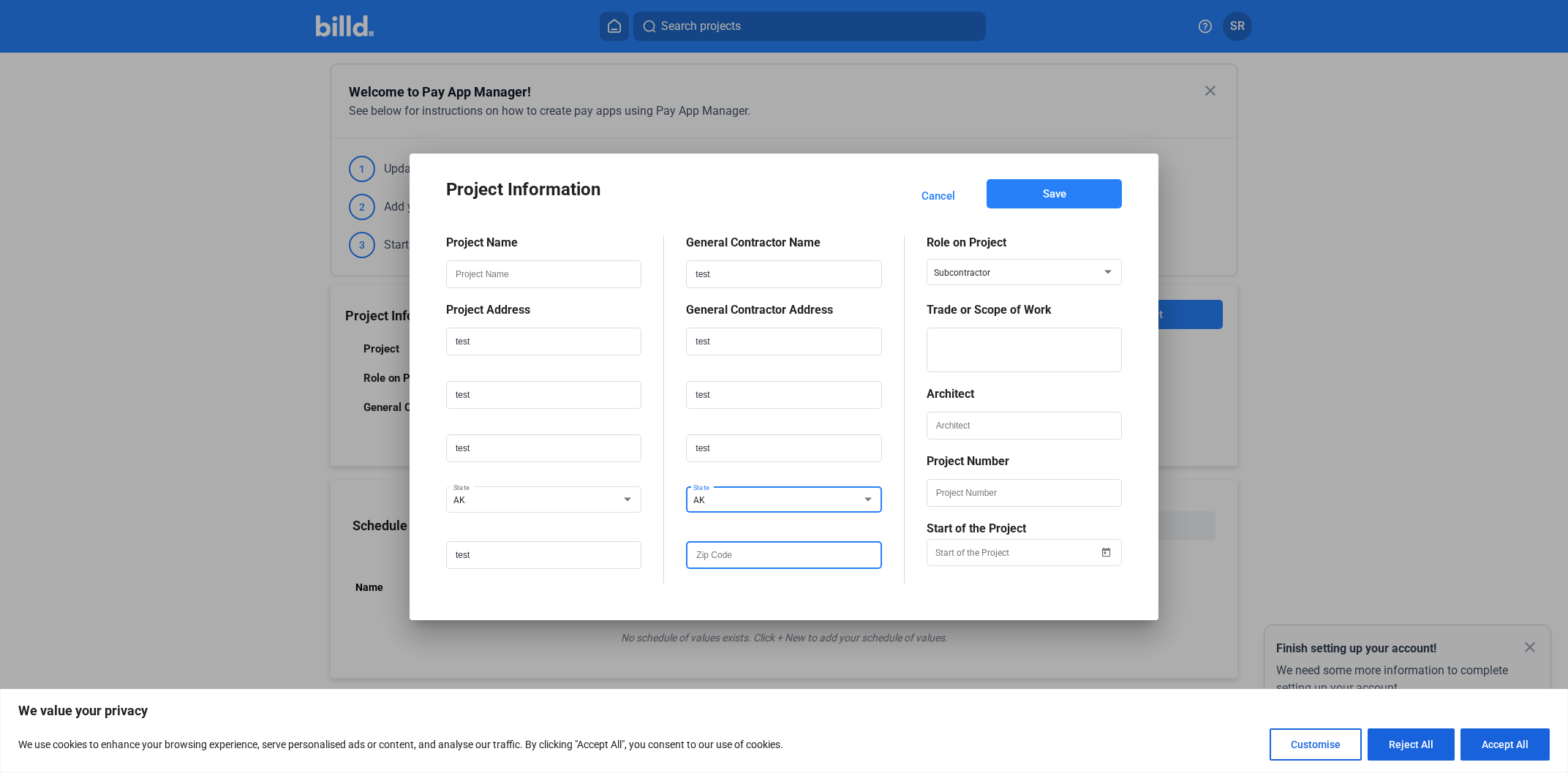
click at [736, 556] on input "text" at bounding box center [784, 555] width 192 height 25
paste input "test"
type input "test"
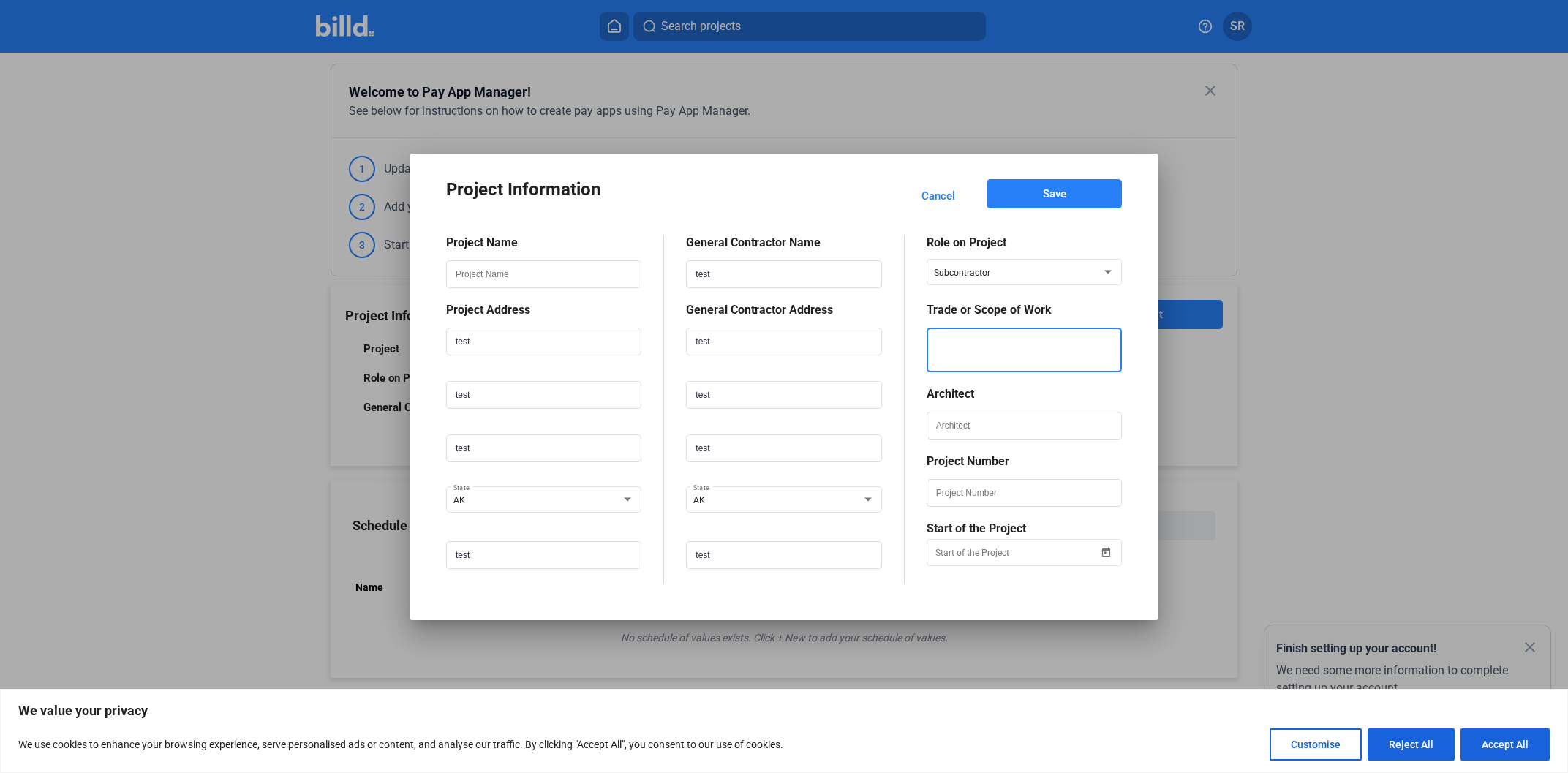
click at [1003, 355] on textarea at bounding box center [1023, 350] width 192 height 44
paste textarea "test"
type textarea "test"
drag, startPoint x: 1001, startPoint y: 444, endPoint x: 1007, endPoint y: 432, distance: 13.4
click at [1001, 443] on div at bounding box center [1024, 447] width 195 height 15
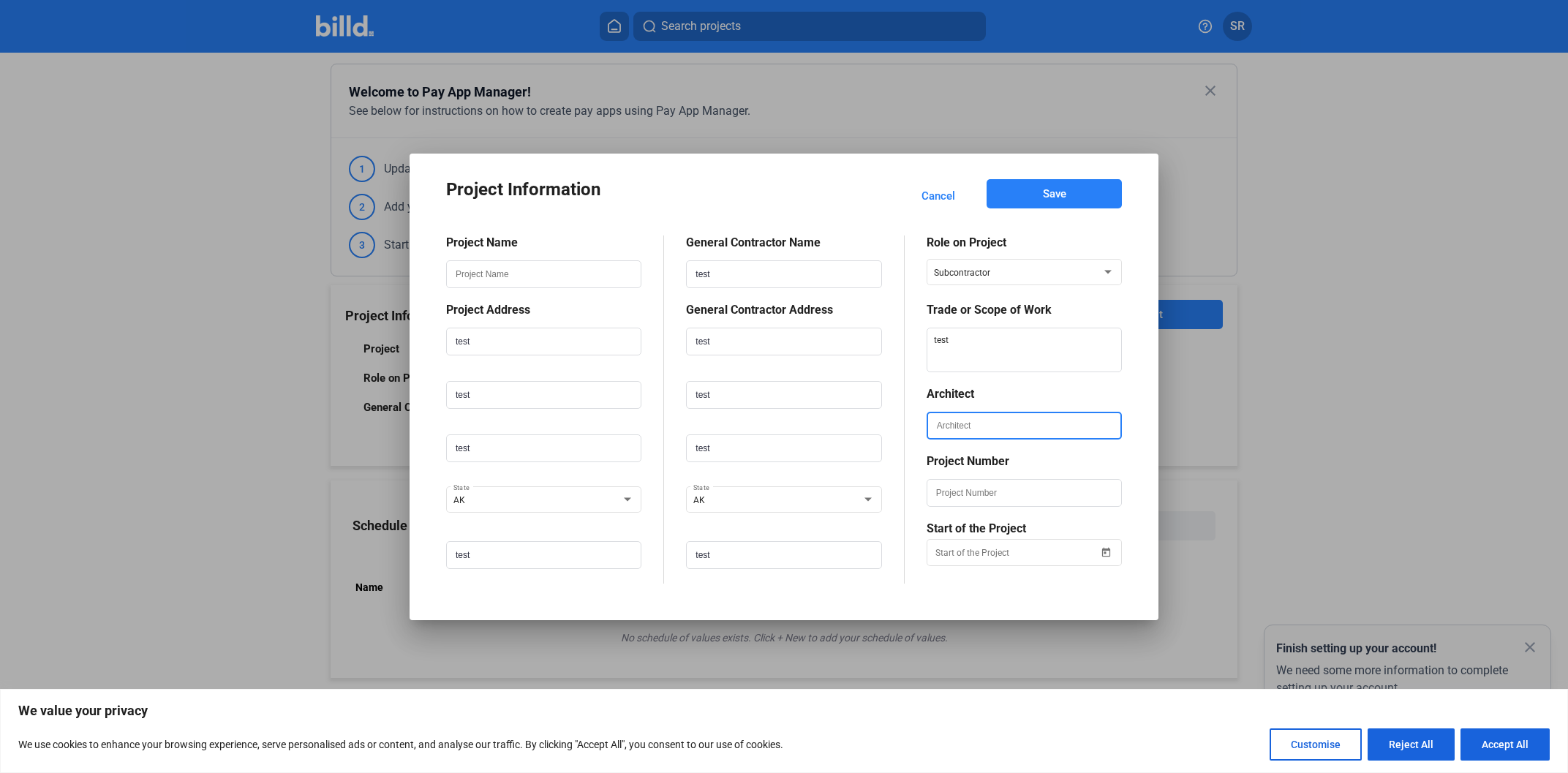
click at [1008, 428] on input "text" at bounding box center [1023, 426] width 192 height 25
paste input "test"
type input "test"
click at [987, 488] on input "text" at bounding box center [1023, 493] width 192 height 25
click at [1044, 194] on span "Save" at bounding box center [1055, 194] width 24 height 15
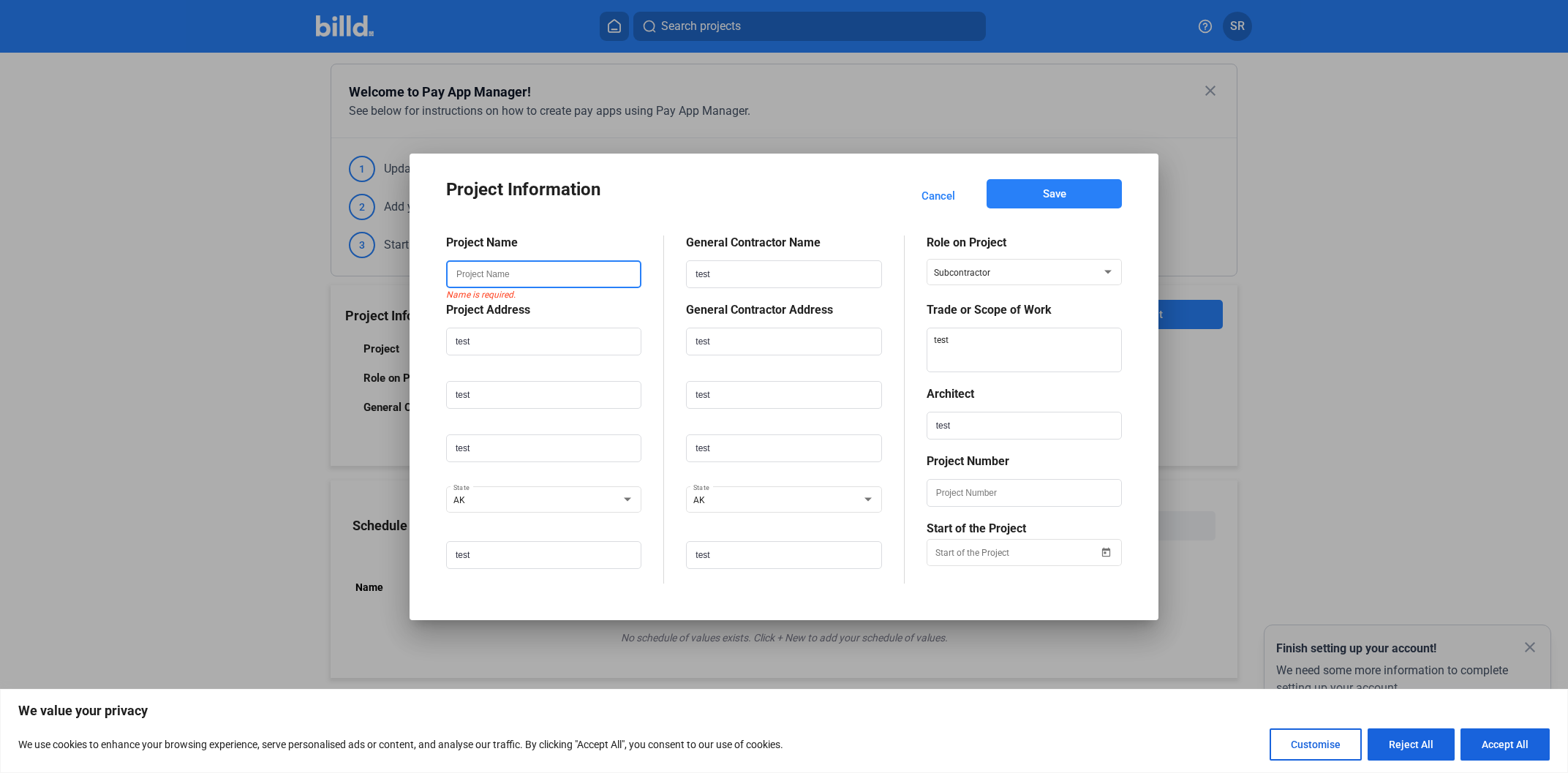
click at [525, 278] on input "text" at bounding box center [544, 274] width 192 height 25
paste input "test"
type input "test"
click at [1051, 193] on span "Save" at bounding box center [1055, 194] width 24 height 15
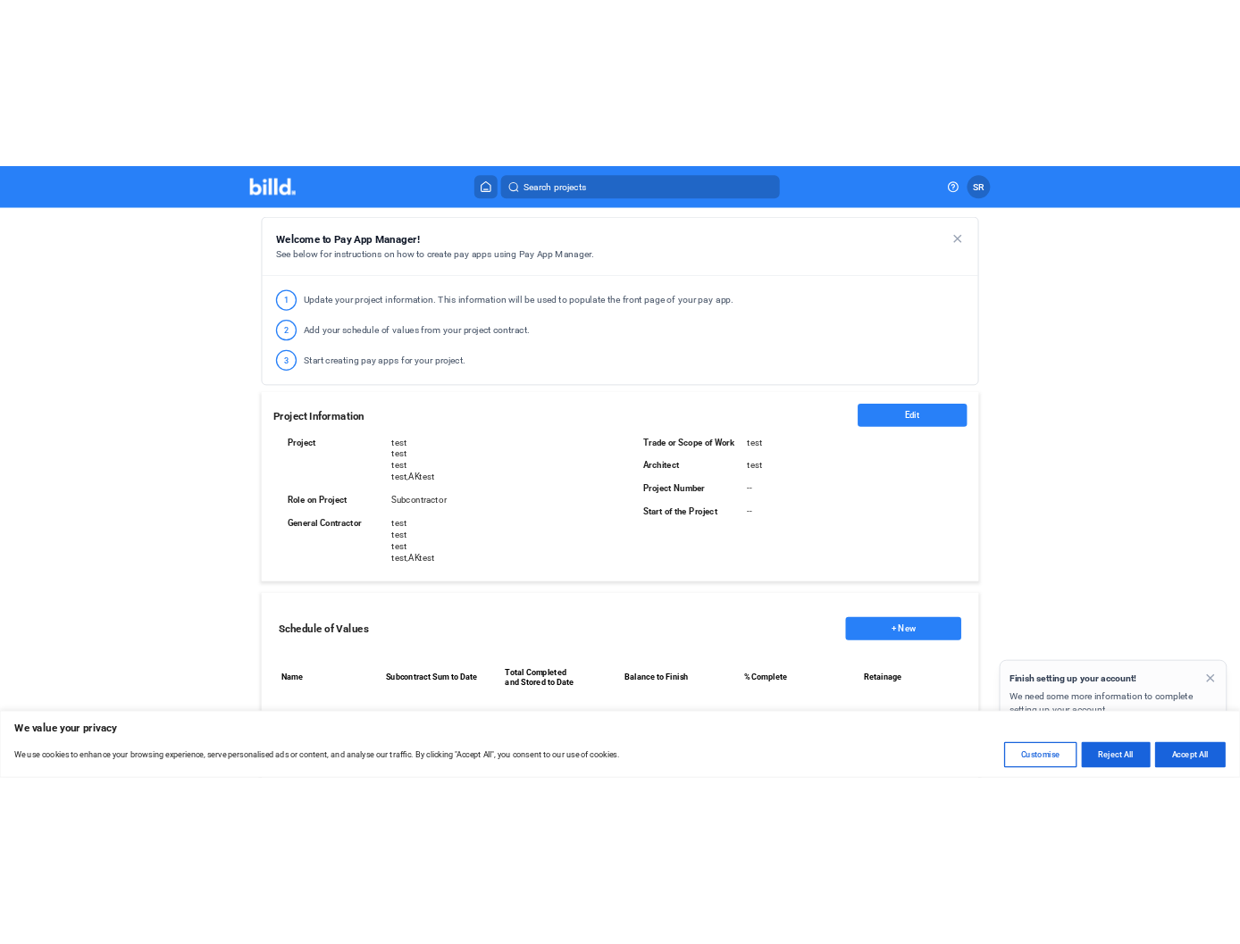
scroll to position [421, 0]
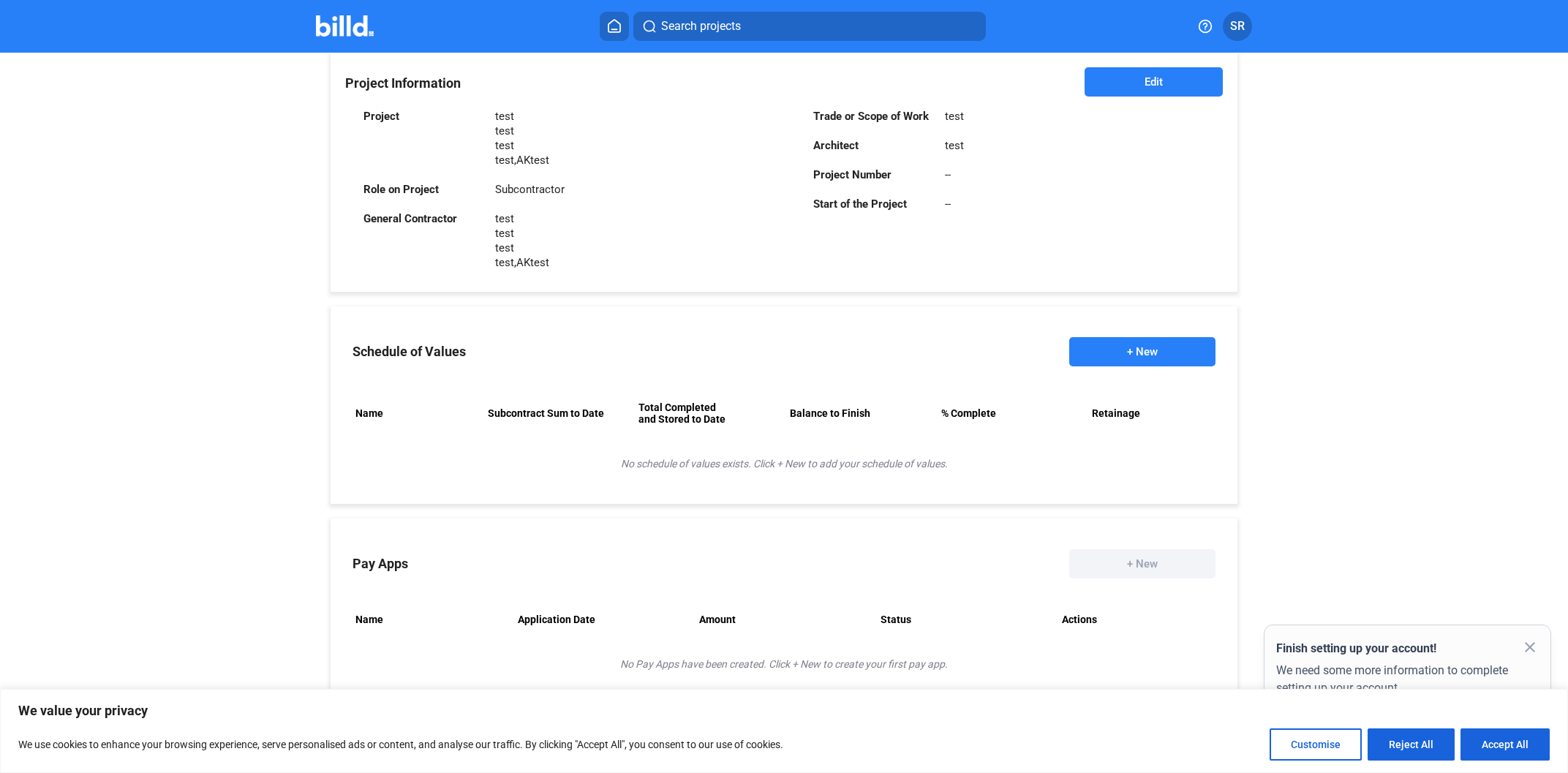
click at [1092, 341] on button "+ New" at bounding box center [1142, 352] width 147 height 29
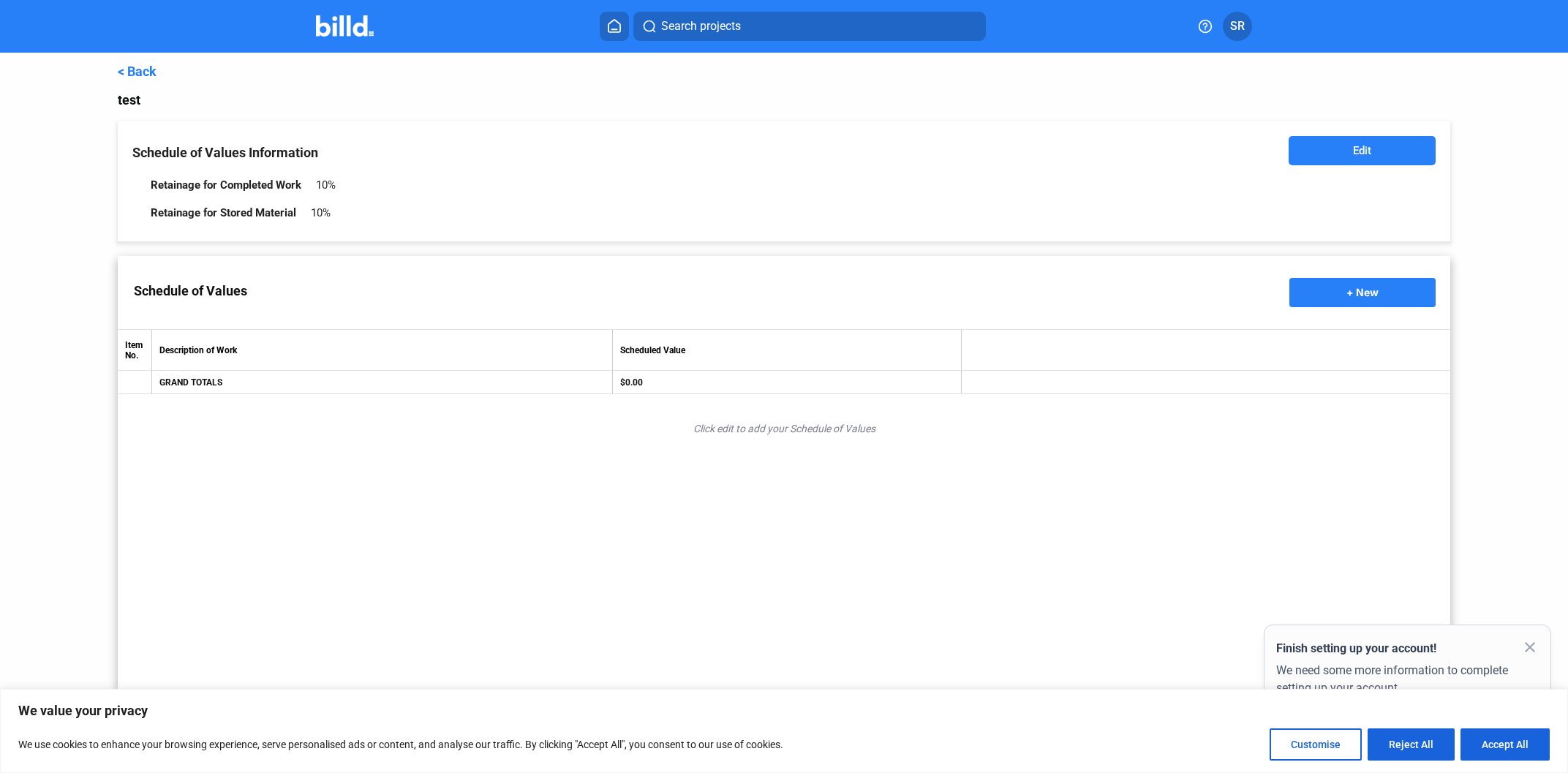
click at [653, 380] on td "$0.00" at bounding box center [788, 382] width 349 height 24
click at [1330, 296] on button "+ New" at bounding box center [1362, 292] width 147 height 29
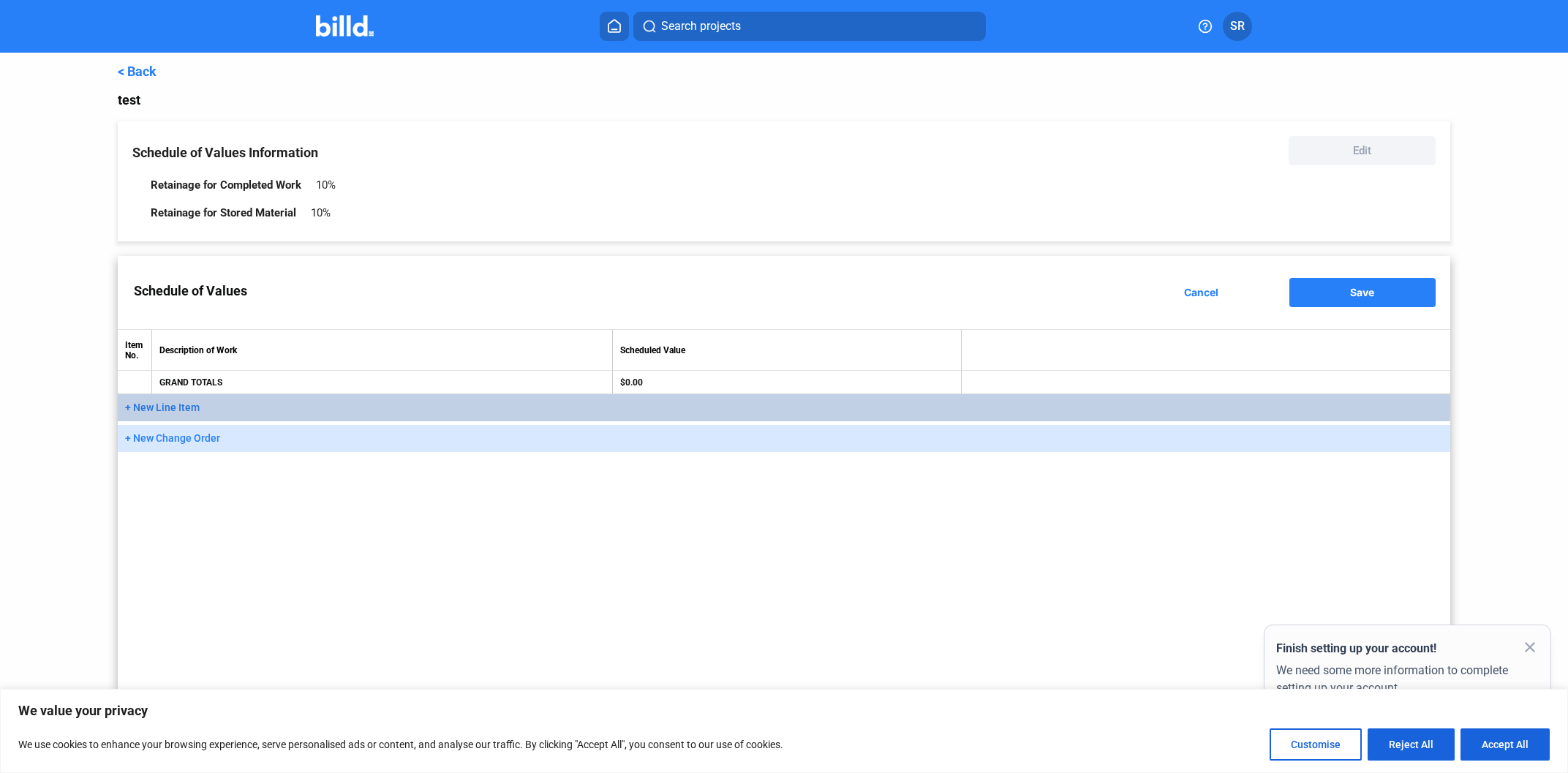
click at [569, 405] on button "+ New Line Item" at bounding box center [784, 407] width 1332 height 27
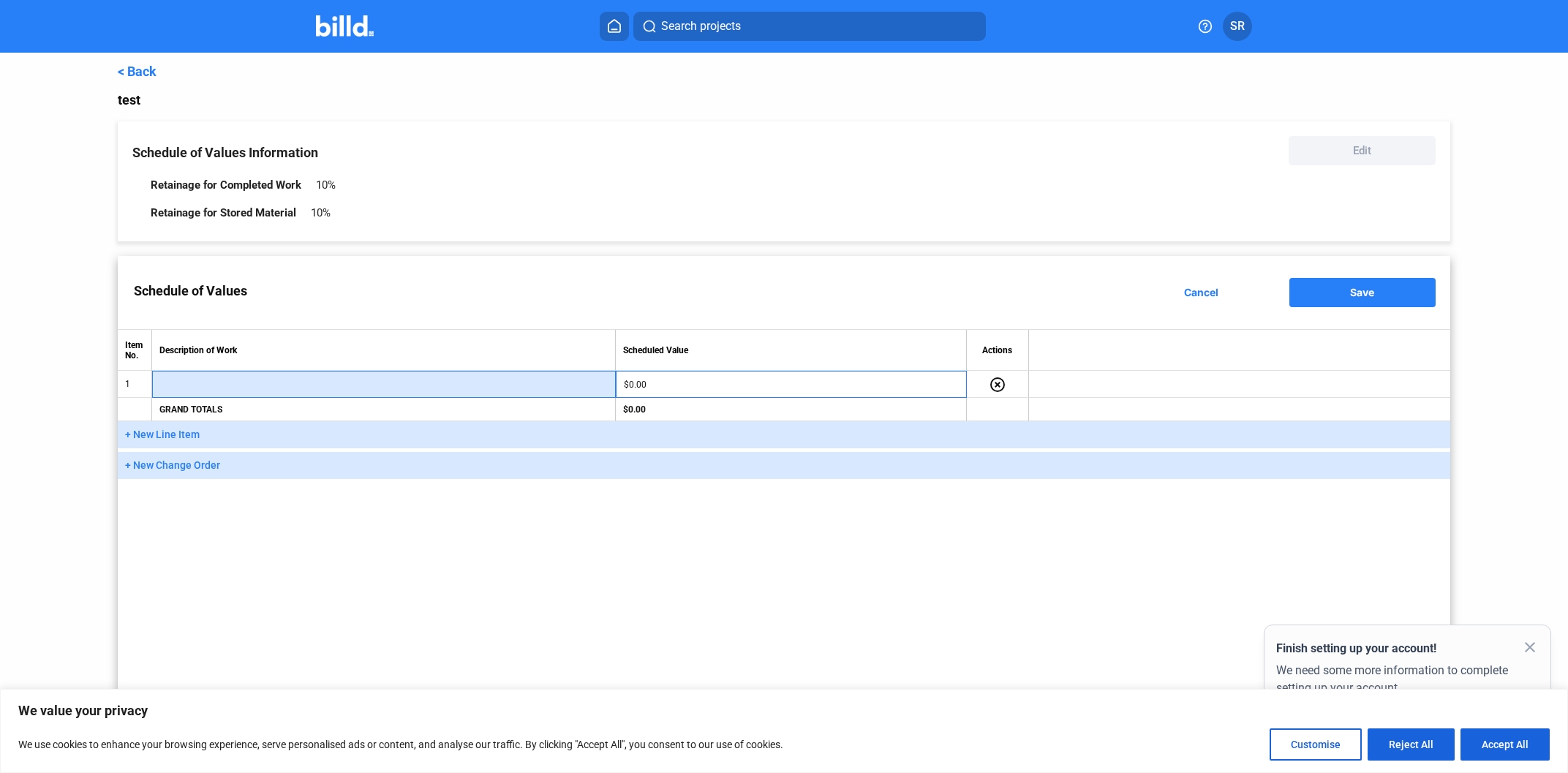
click at [518, 382] on input "text" at bounding box center [384, 384] width 448 height 22
type input "test"
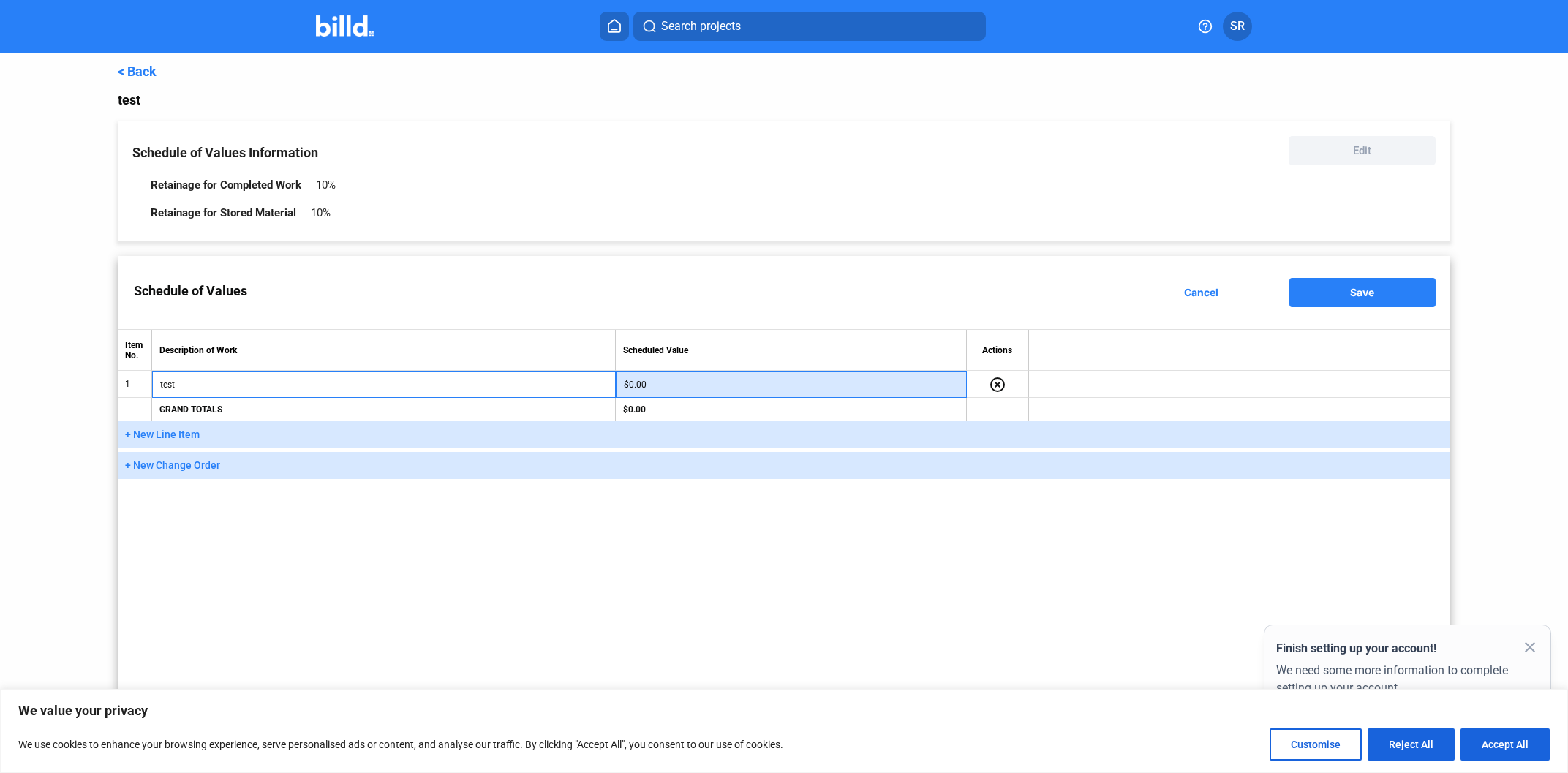
click at [770, 385] on input "$0.00" at bounding box center [791, 384] width 335 height 22
type input "$25.00"
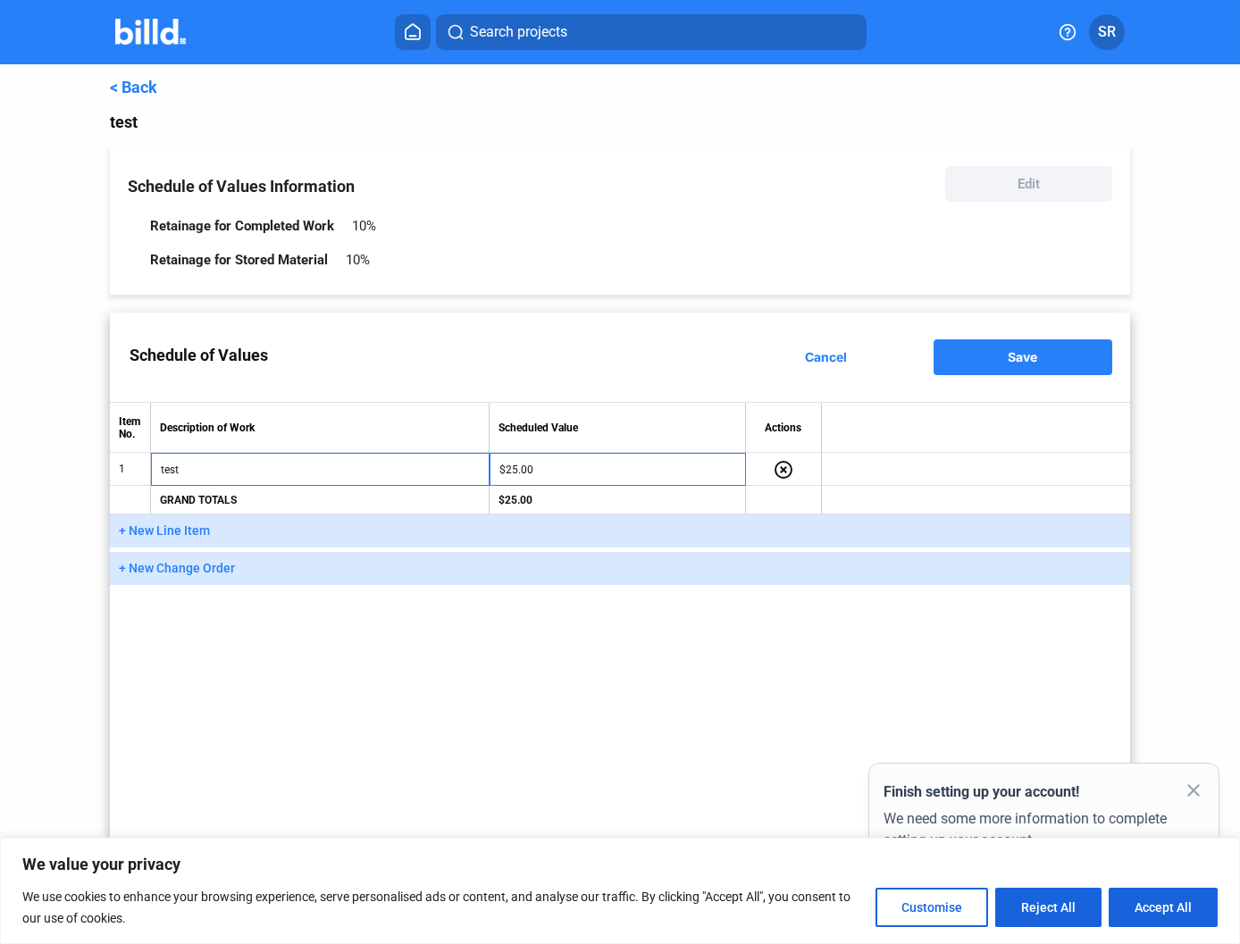
click at [1019, 348] on button "Save" at bounding box center [1022, 357] width 179 height 36
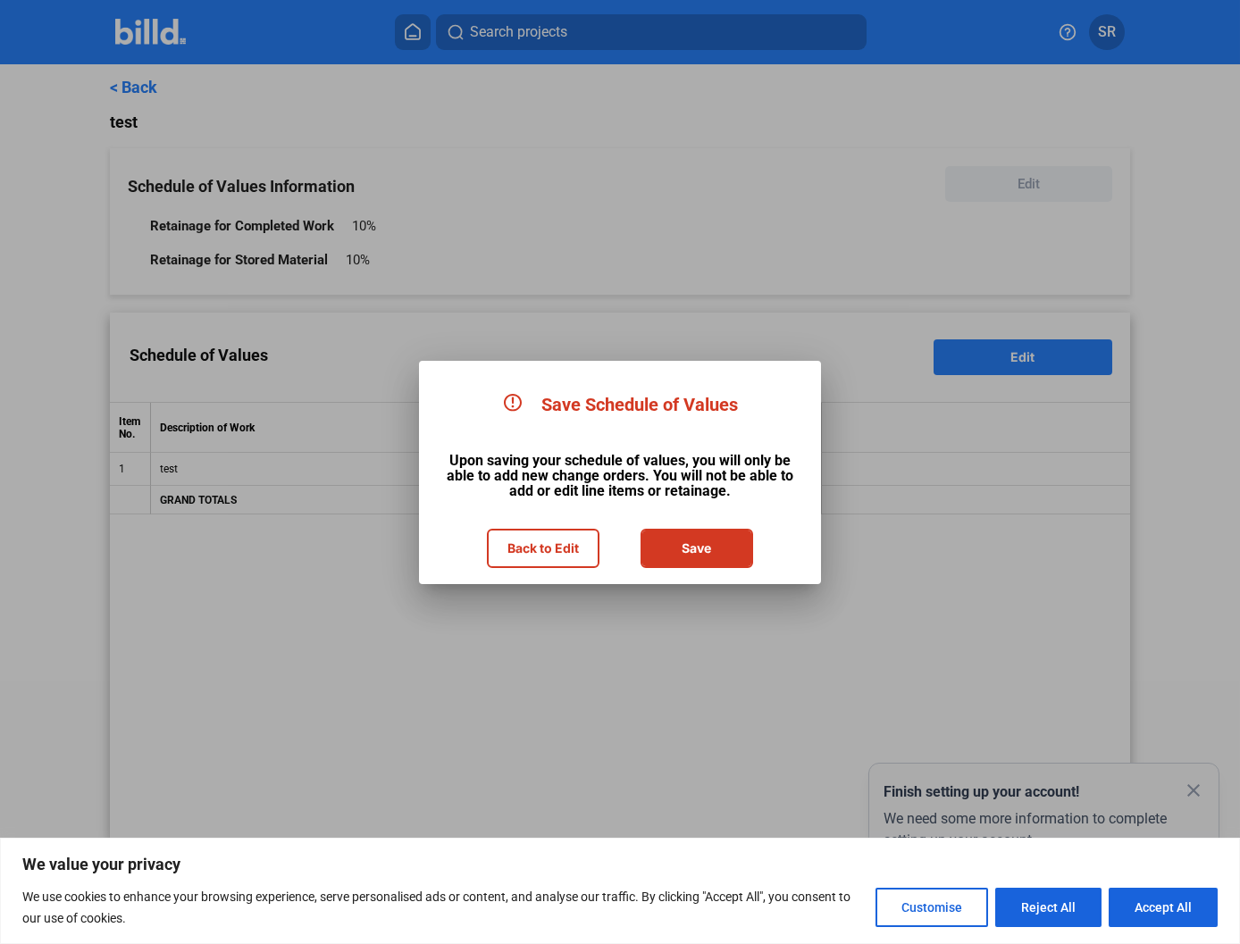
click at [682, 565] on button "Save" at bounding box center [696, 549] width 109 height 36
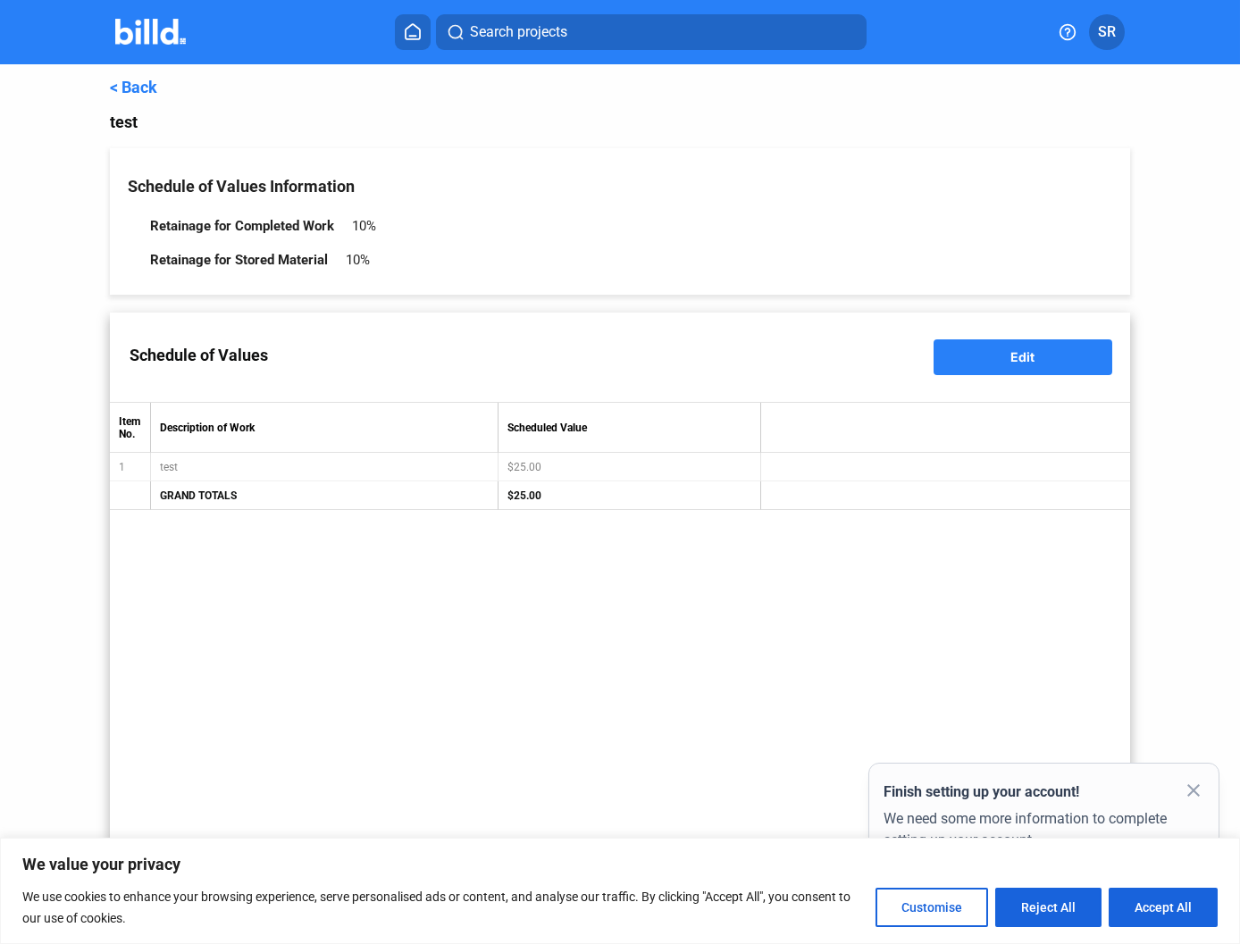
click at [1194, 788] on mat-icon "close" at bounding box center [1193, 790] width 21 height 21
click at [134, 80] on link "< Back" at bounding box center [133, 87] width 47 height 19
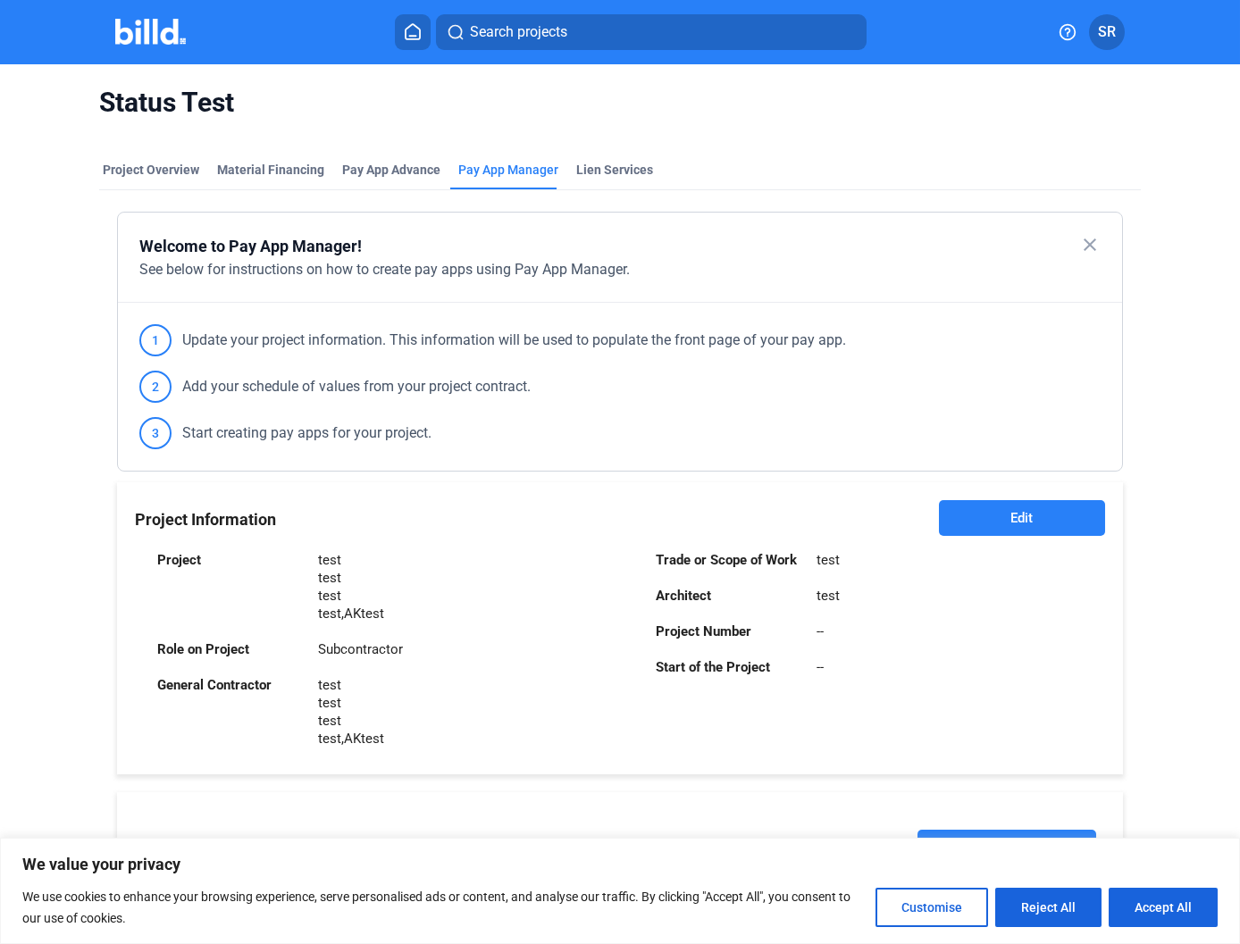
scroll to position [388, 0]
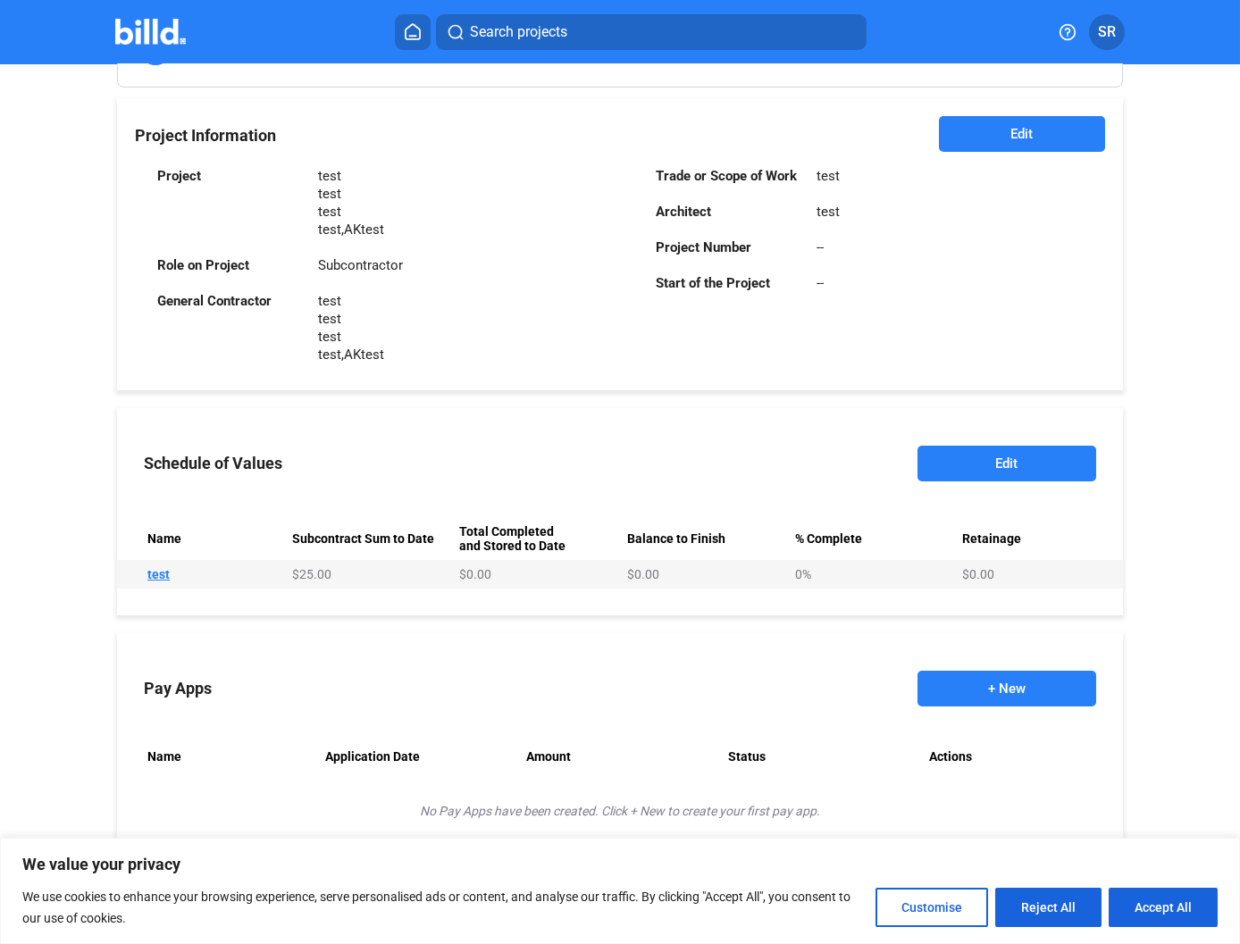
click at [948, 684] on button "+ New" at bounding box center [1006, 689] width 179 height 36
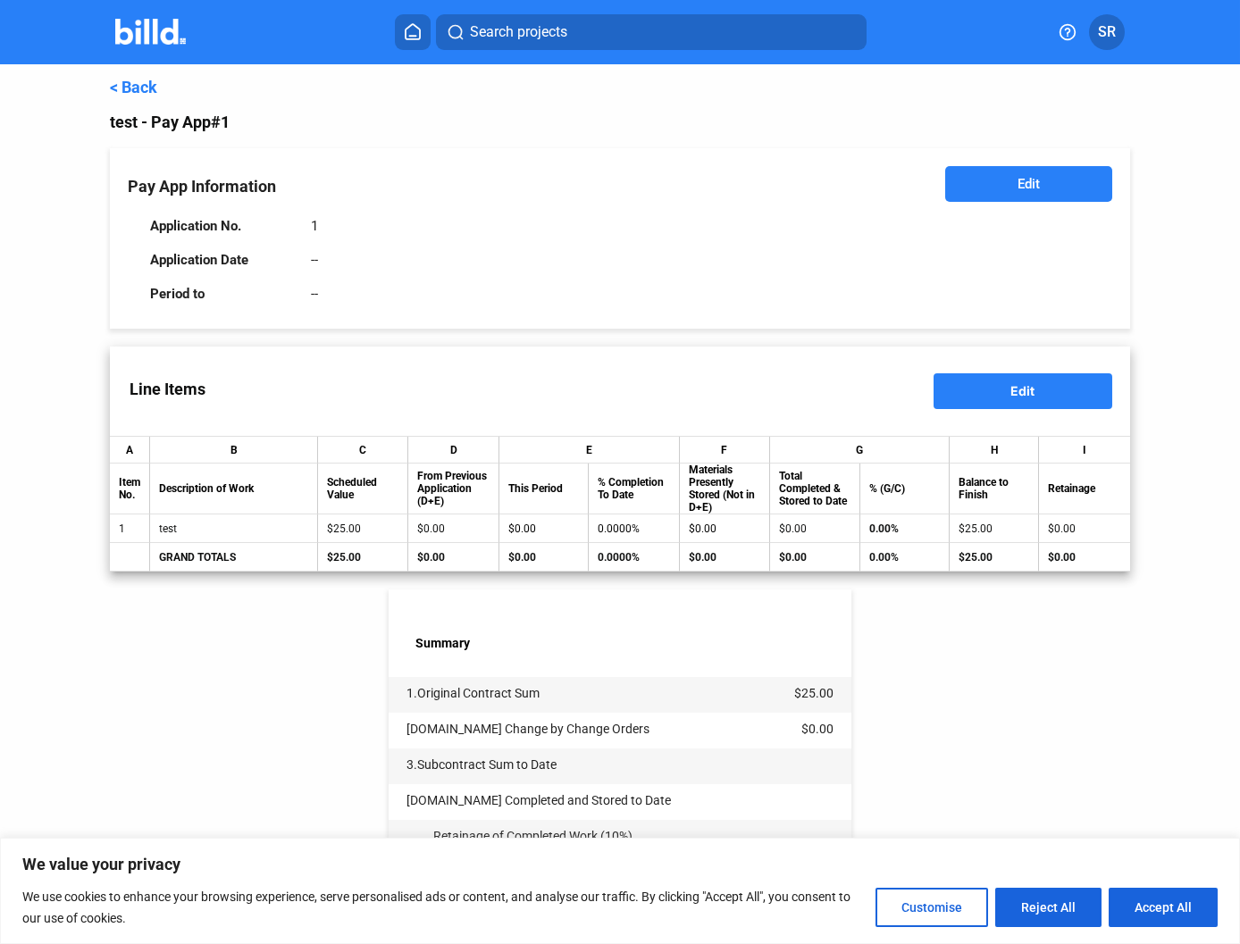
drag, startPoint x: 231, startPoint y: 492, endPoint x: 160, endPoint y: 486, distance: 71.7
click at [160, 486] on th "Description of Work" at bounding box center [234, 489] width 168 height 51
copy th "Description of Work"
click at [357, 487] on th "Scheduled Value" at bounding box center [363, 489] width 90 height 51
drag, startPoint x: 206, startPoint y: 385, endPoint x: 121, endPoint y: 382, distance: 84.9
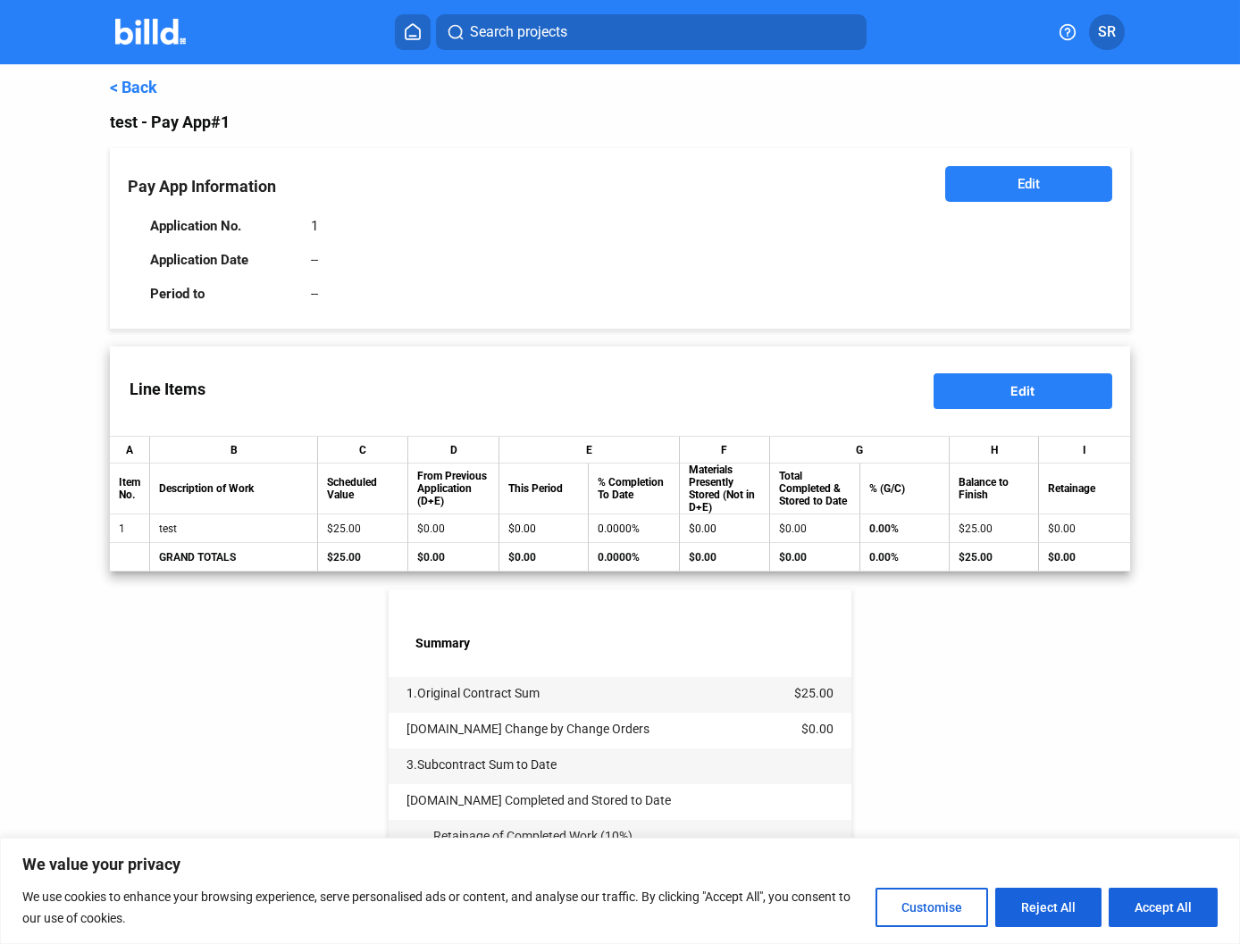
click at [121, 382] on label "Line Items" at bounding box center [167, 389] width 115 height 54
copy label "Line Items"
click at [975, 530] on div "$25.00" at bounding box center [993, 529] width 71 height 13
click at [975, 529] on div "$25.00" at bounding box center [993, 529] width 71 height 13
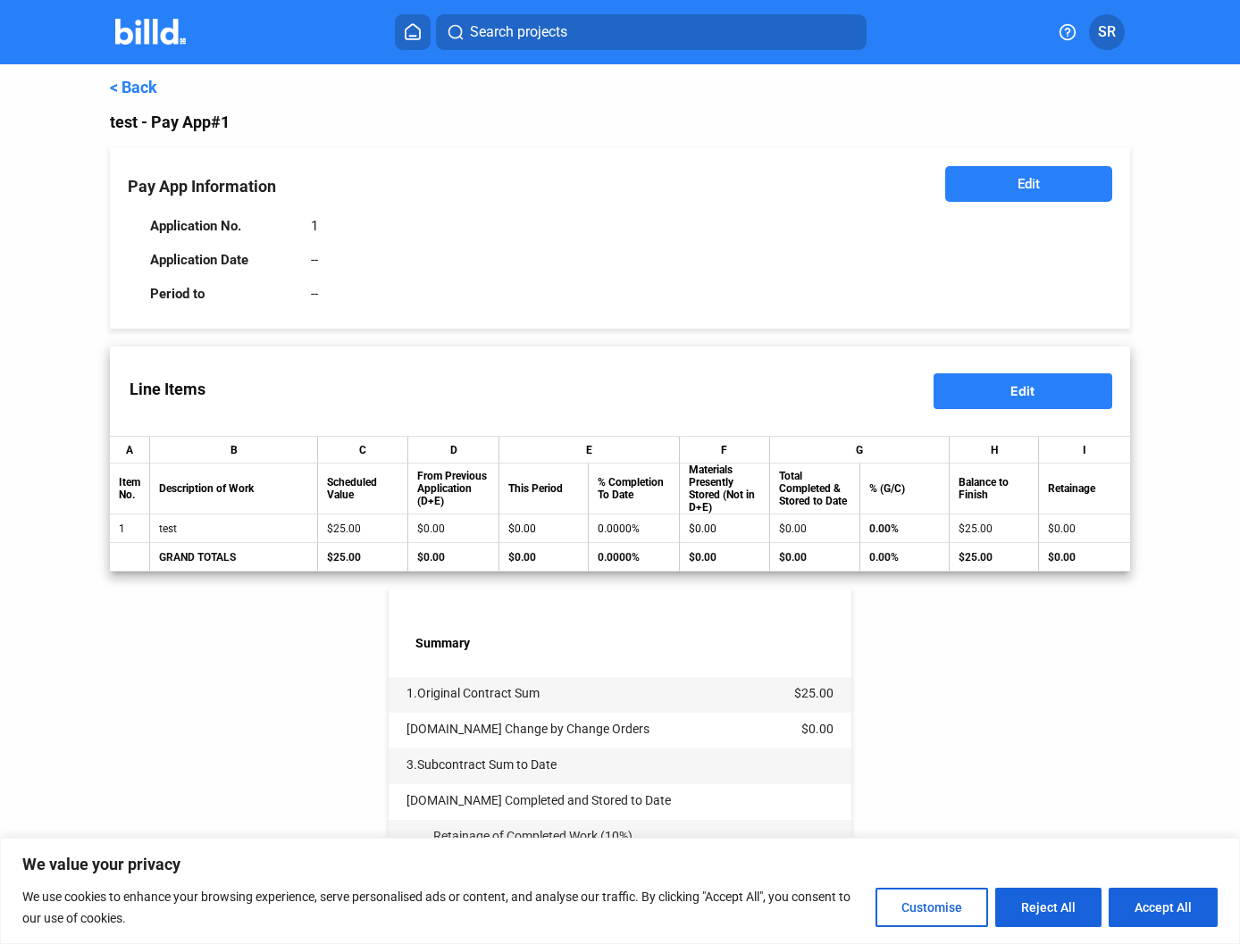
drag, startPoint x: 963, startPoint y: 529, endPoint x: 995, endPoint y: 536, distance: 32.9
click at [995, 535] on div "$25.00" at bounding box center [993, 529] width 71 height 13
click at [969, 527] on div "$25.00" at bounding box center [993, 529] width 71 height 13
